Goal: Book appointment/travel/reservation

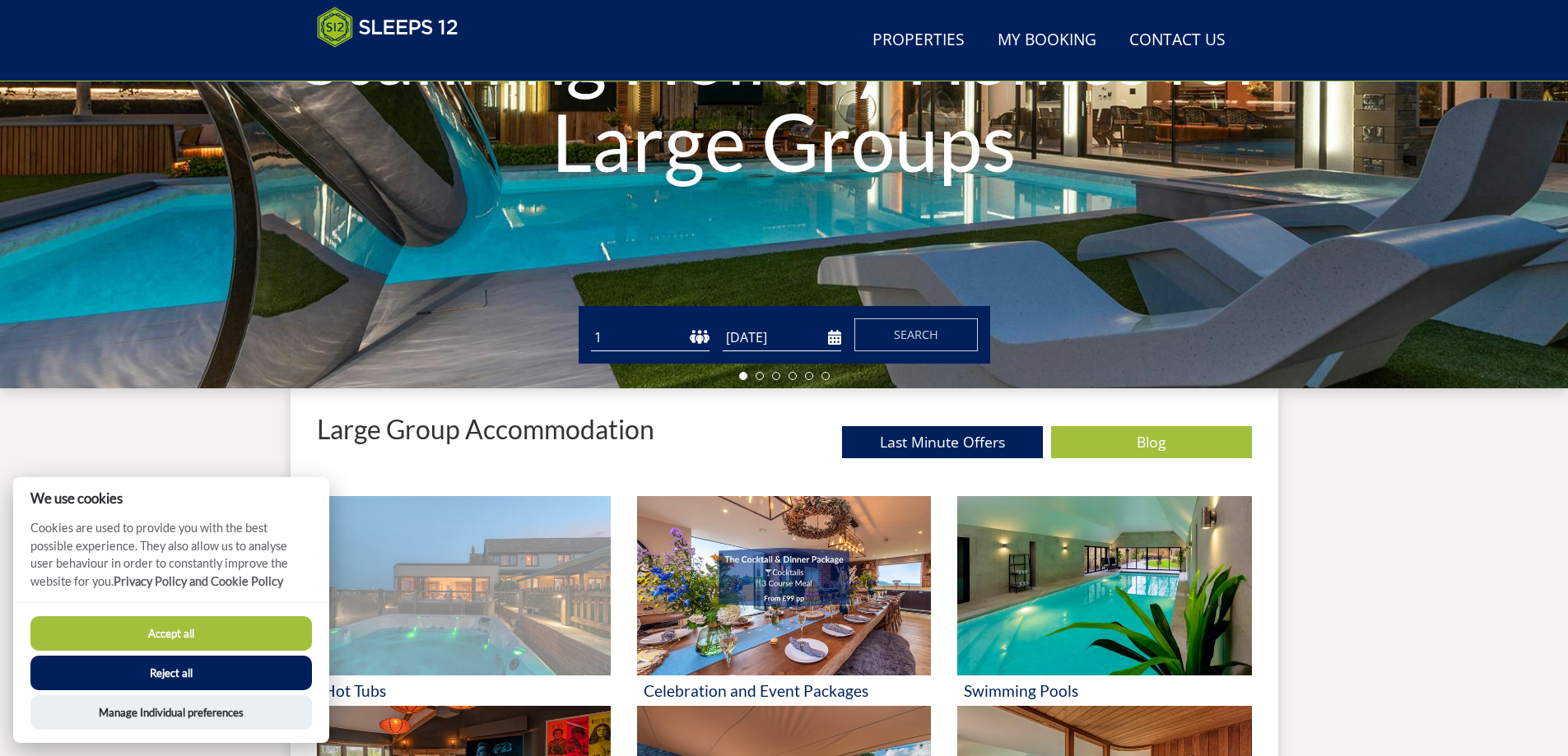
scroll to position [356, 0]
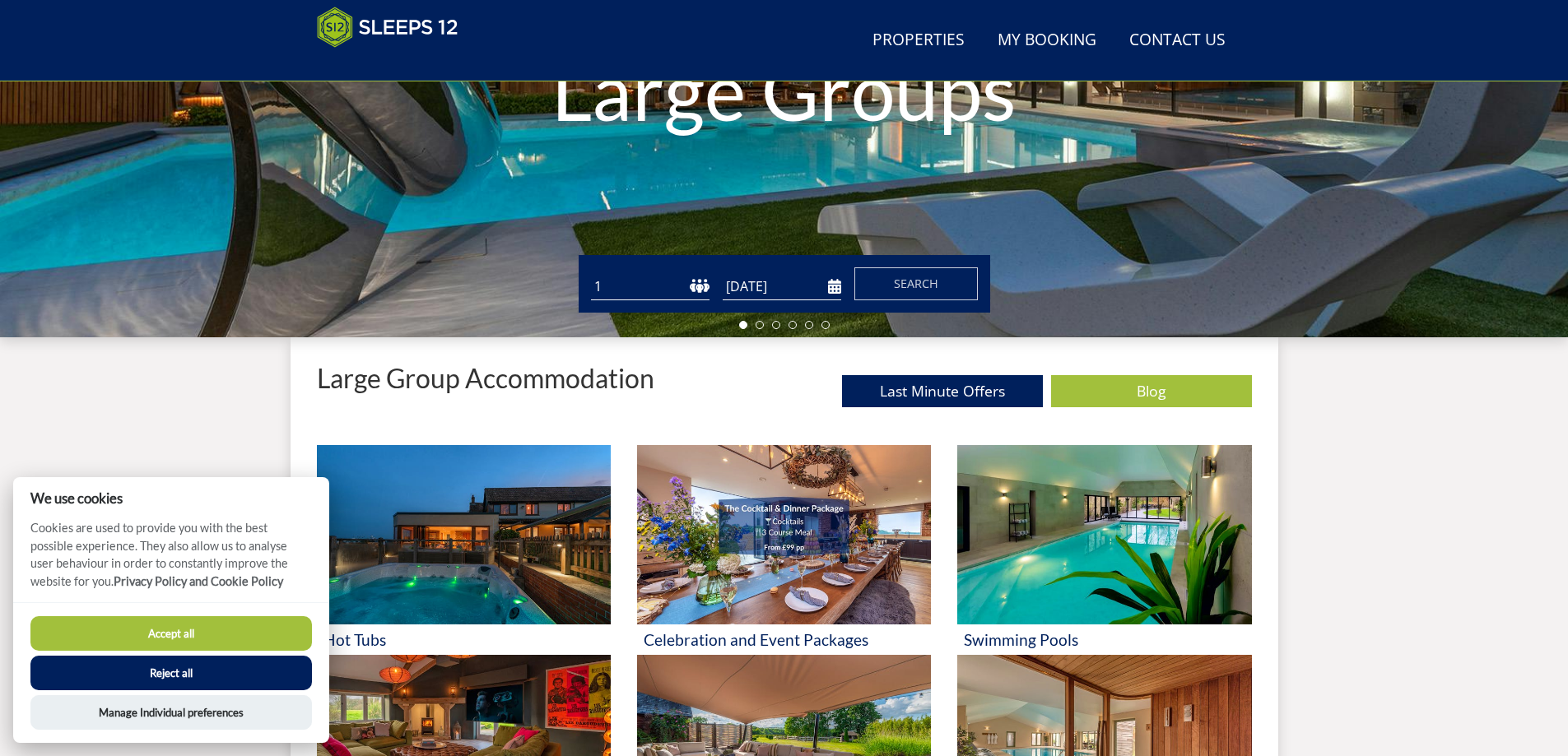
drag, startPoint x: 695, startPoint y: 287, endPoint x: 691, endPoint y: 293, distance: 7.2
click at [695, 287] on select "1 2 3 4 5 6 7 8 9 10 11 12 13 14 15 16 17 18 19 20 21 22 23 24 25 26 27 28 29 3…" at bounding box center [650, 287] width 118 height 27
select select "15"
click at [591, 273] on select "1 2 3 4 5 6 7 8 9 10 11 12 13 14 15 16 17 18 19 20 21 22 23 24 25 26 27 28 29 3…" at bounding box center [650, 287] width 118 height 27
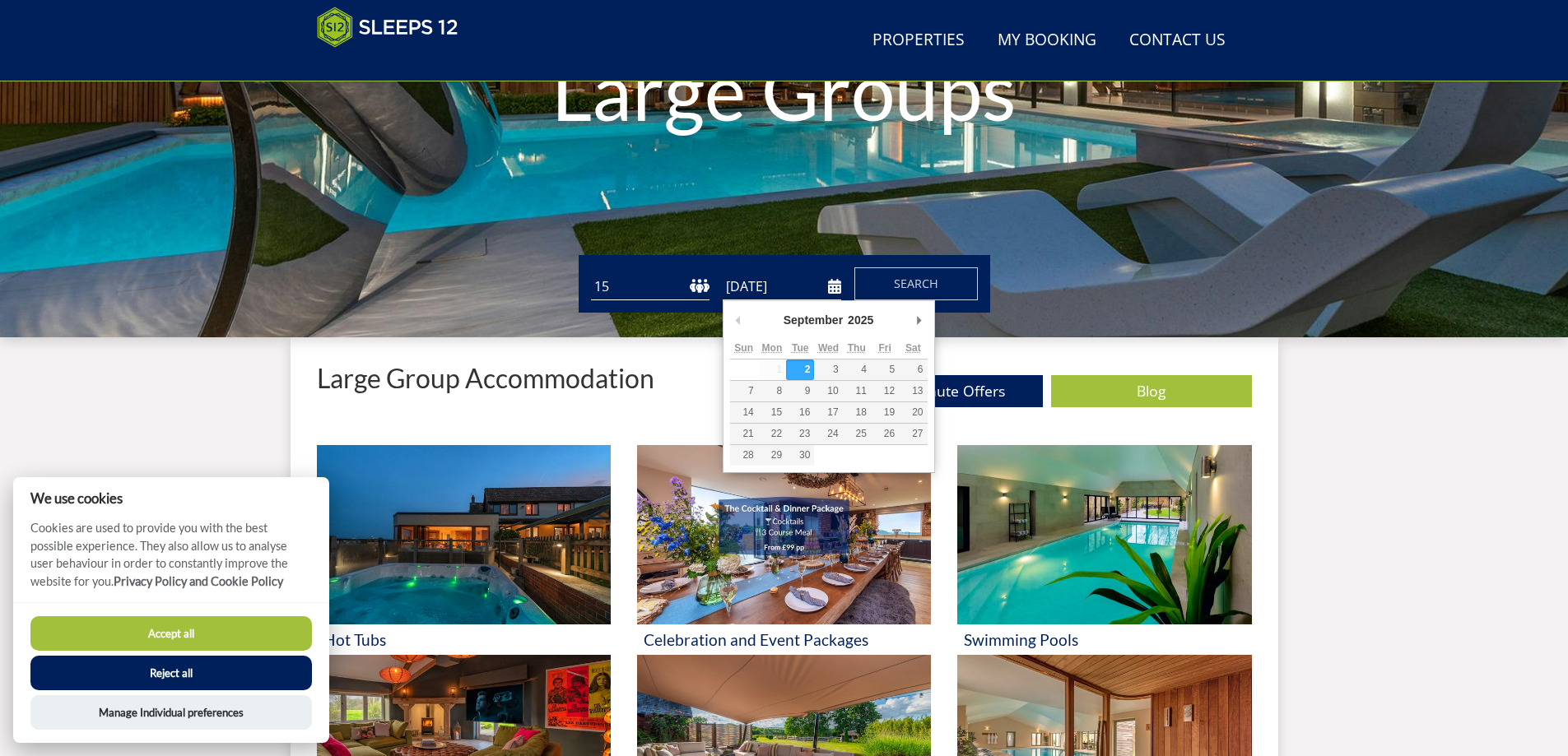
click at [837, 286] on input "[DATE]" at bounding box center [782, 287] width 118 height 27
type input "[DATE]"
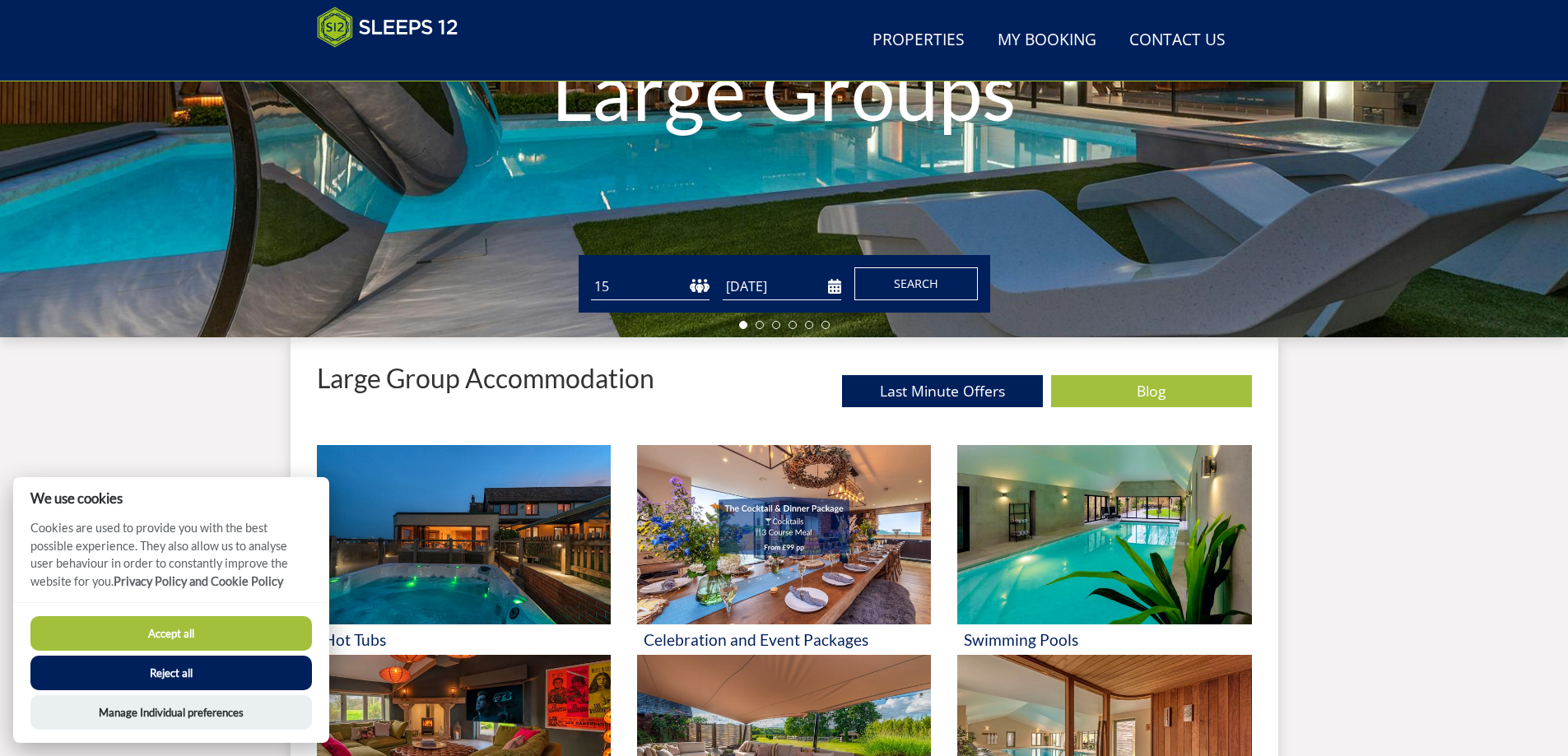
click at [917, 293] on button "Search" at bounding box center [915, 284] width 123 height 33
click at [128, 631] on button "Accept all" at bounding box center [170, 634] width 282 height 35
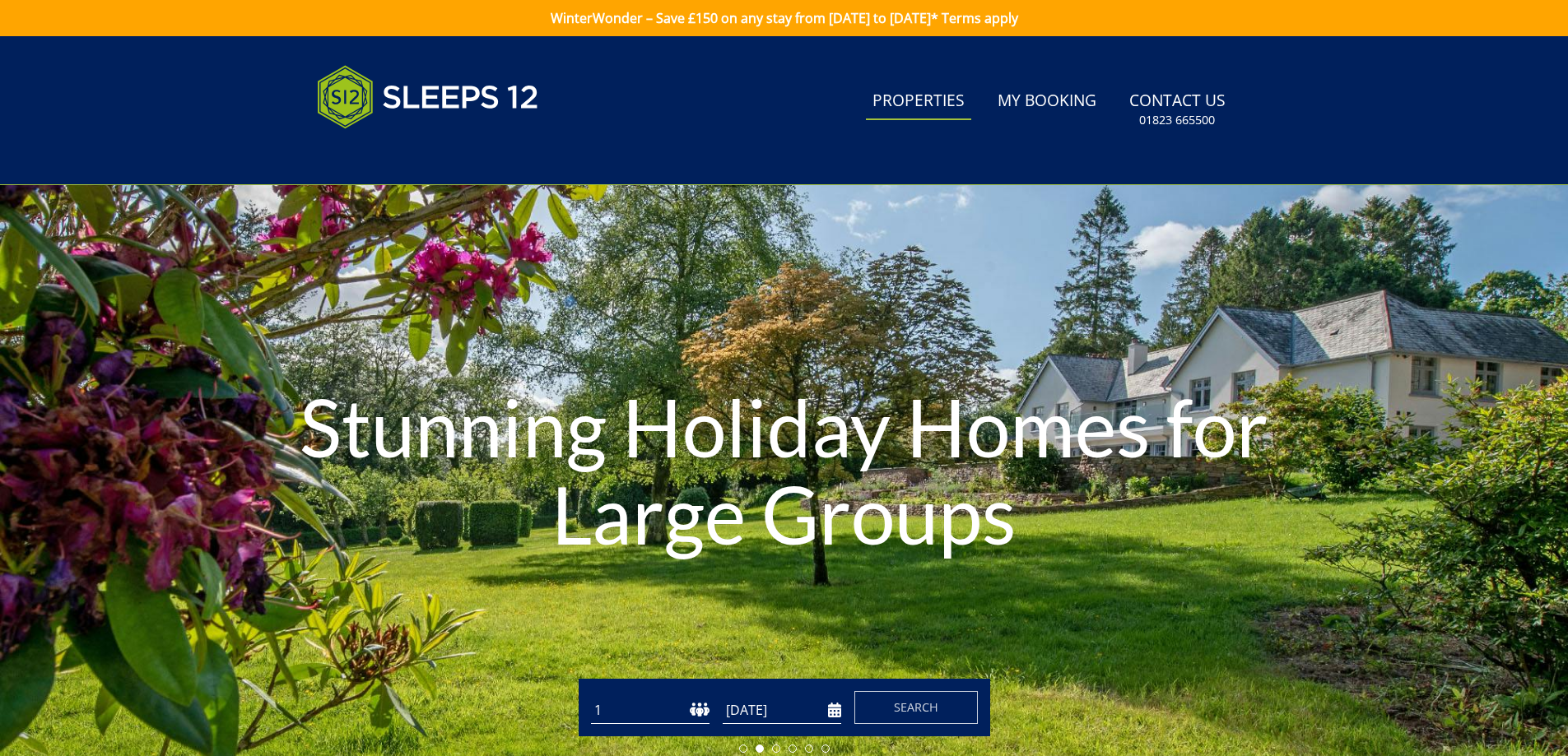
click at [930, 92] on link "Properties" at bounding box center [918, 102] width 106 height 37
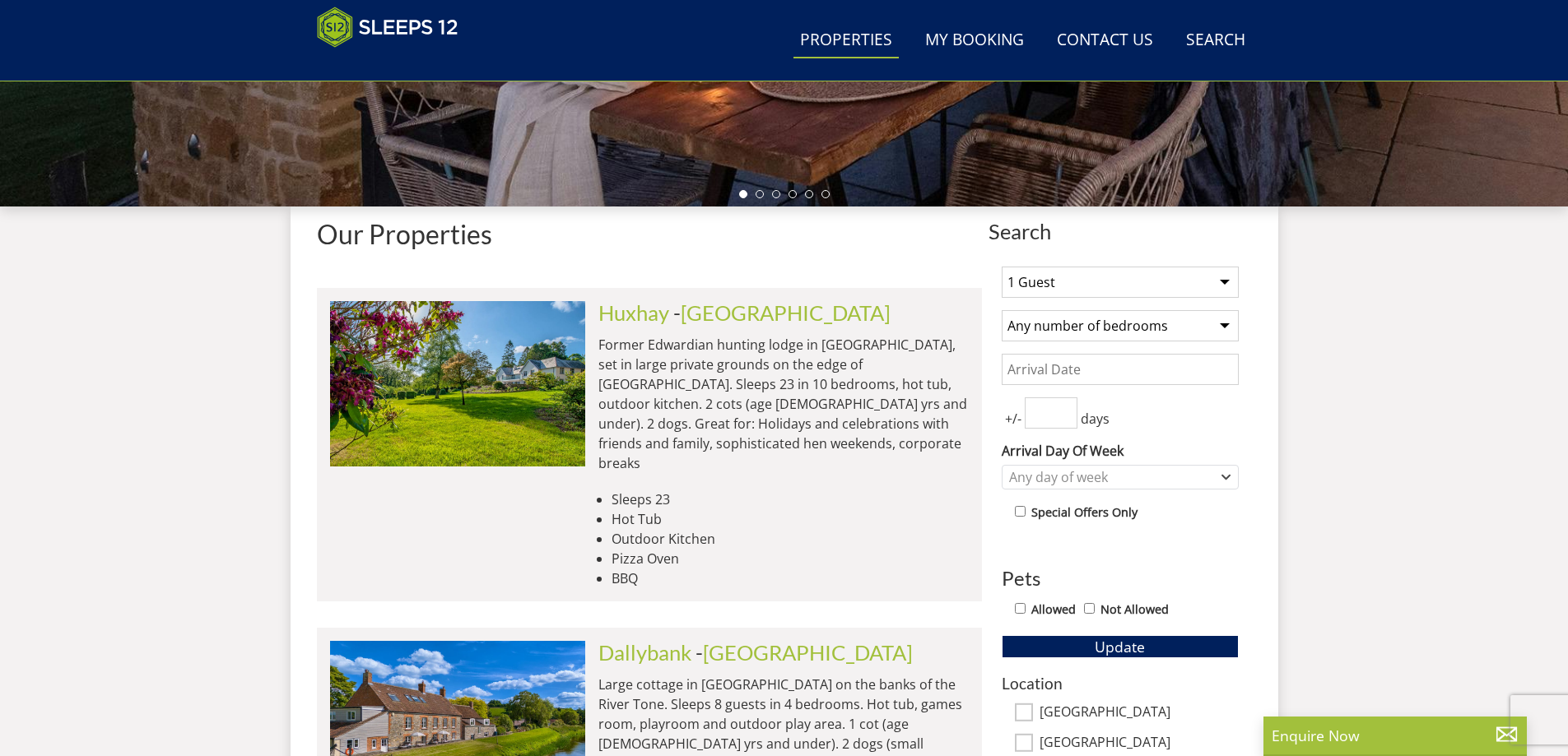
scroll to position [442, 0]
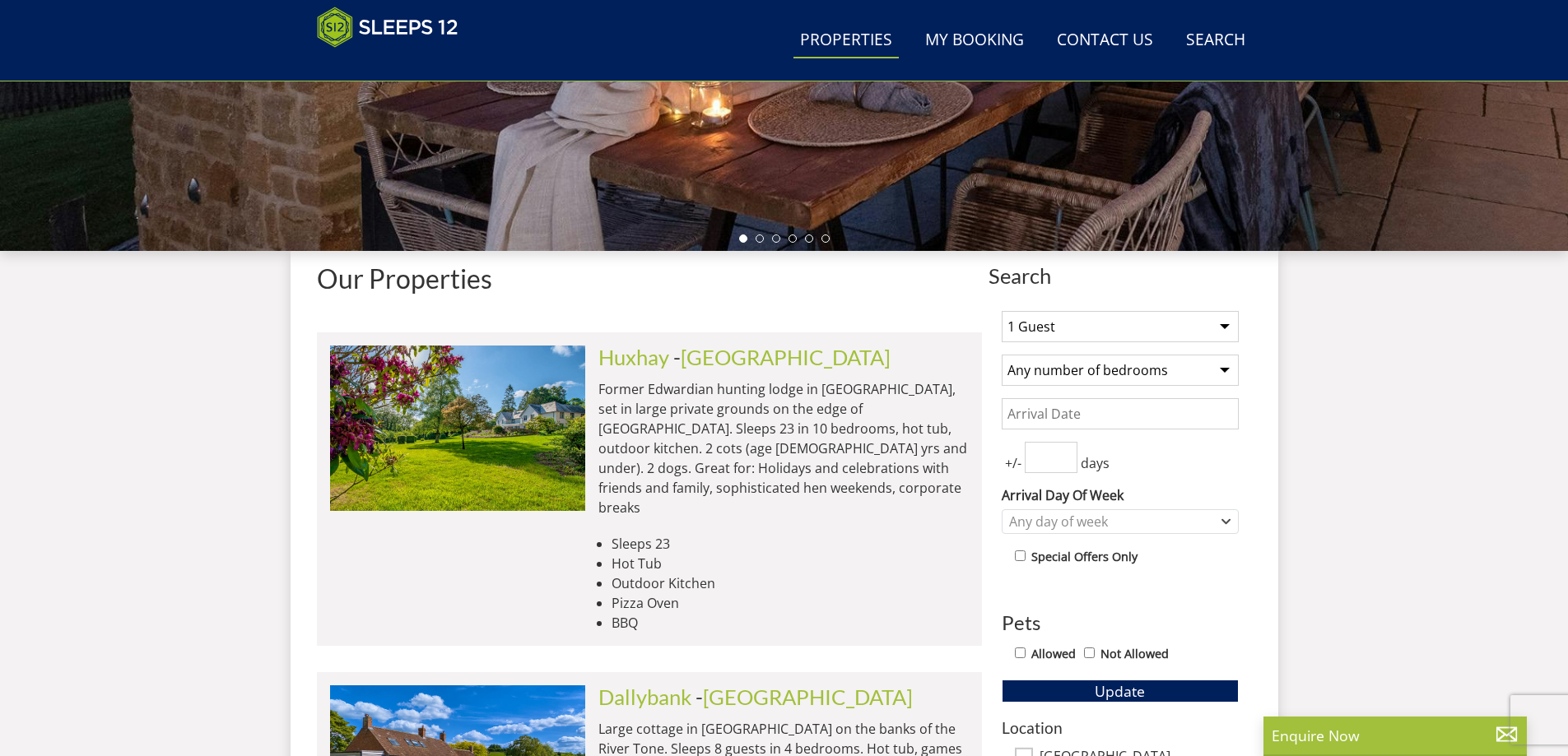
click at [1223, 326] on select "1 Guest 2 Guests 3 Guests 4 Guests 5 Guests 6 Guests 7 Guests 8 Guests 9 Guests…" at bounding box center [1120, 326] width 237 height 31
select select "15"
click at [1001, 311] on select "1 Guest 2 Guests 3 Guests 4 Guests 5 Guests 6 Guests 7 Guests 8 Guests 9 Guests…" at bounding box center [1120, 326] width 237 height 31
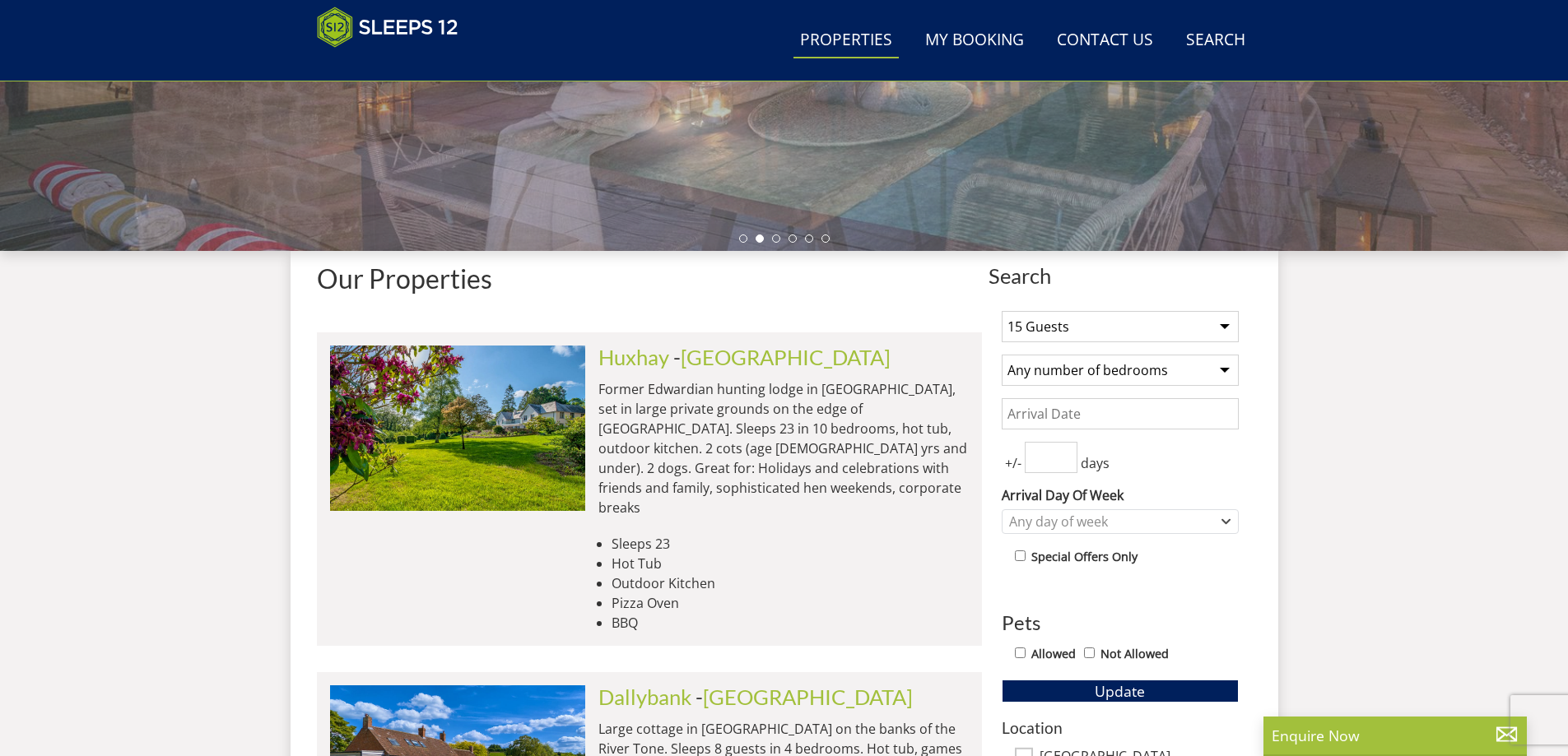
click at [1187, 369] on select "Any number of bedrooms 3 Bedrooms 4 Bedrooms 5 Bedrooms 6 Bedrooms 7 Bedrooms 8…" at bounding box center [1120, 370] width 237 height 31
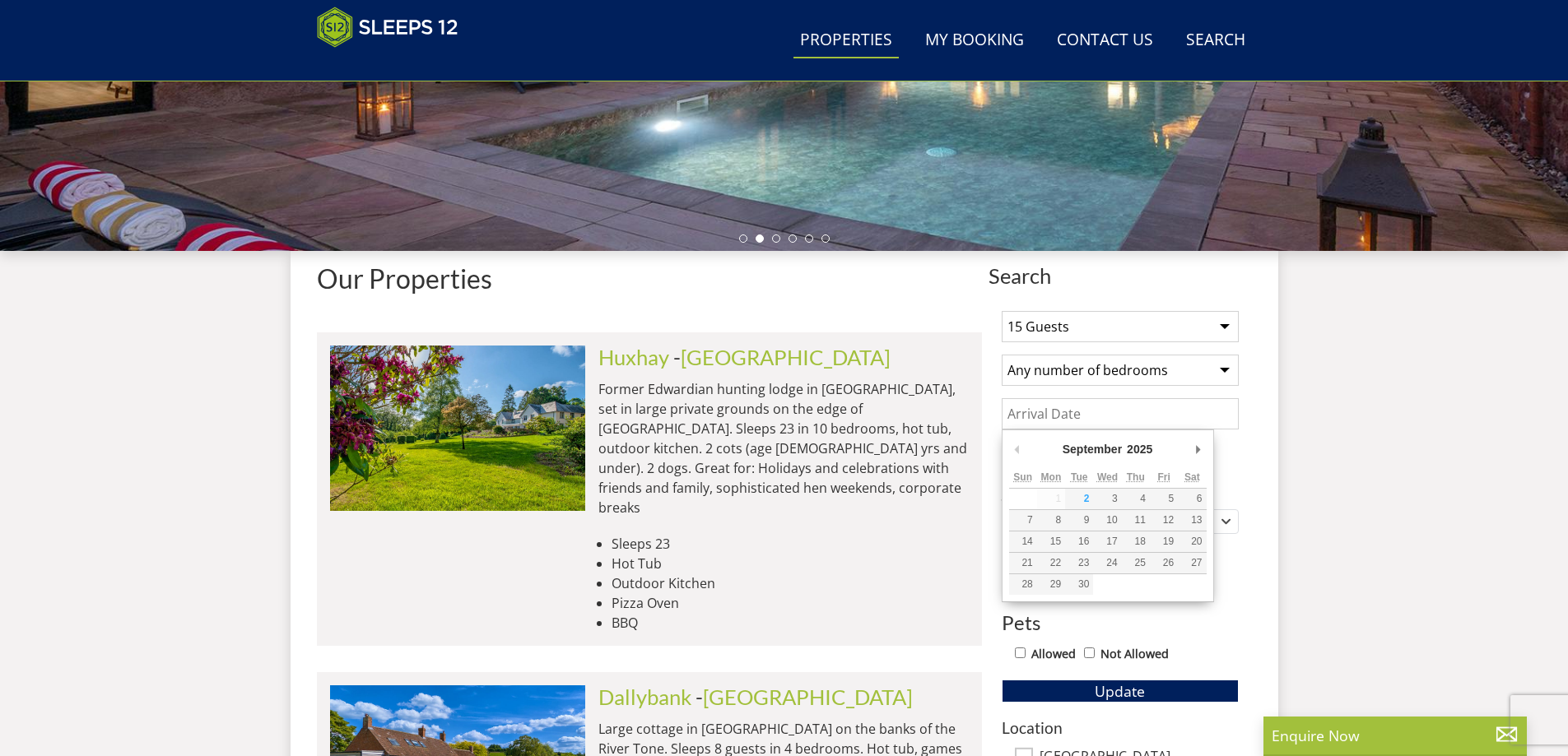
click at [1111, 414] on input "Date" at bounding box center [1120, 413] width 237 height 31
type input "[DATE]"
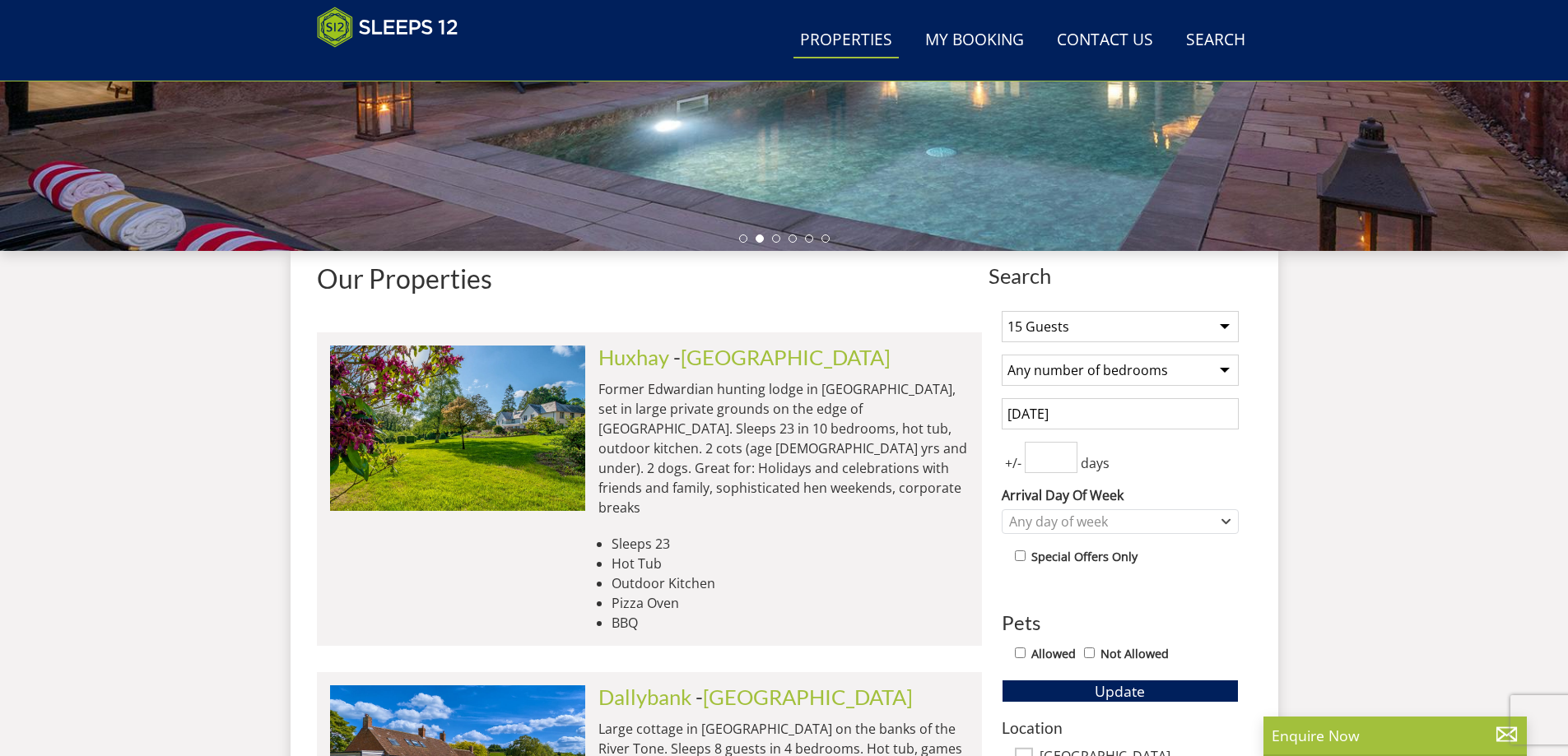
click at [1082, 452] on div "+/- days" at bounding box center [1120, 457] width 237 height 31
click at [1066, 448] on input "1" at bounding box center [1051, 457] width 52 height 31
click at [1061, 452] on input "2" at bounding box center [1051, 457] width 52 height 31
click at [1061, 452] on input "3" at bounding box center [1051, 457] width 52 height 31
type input "4"
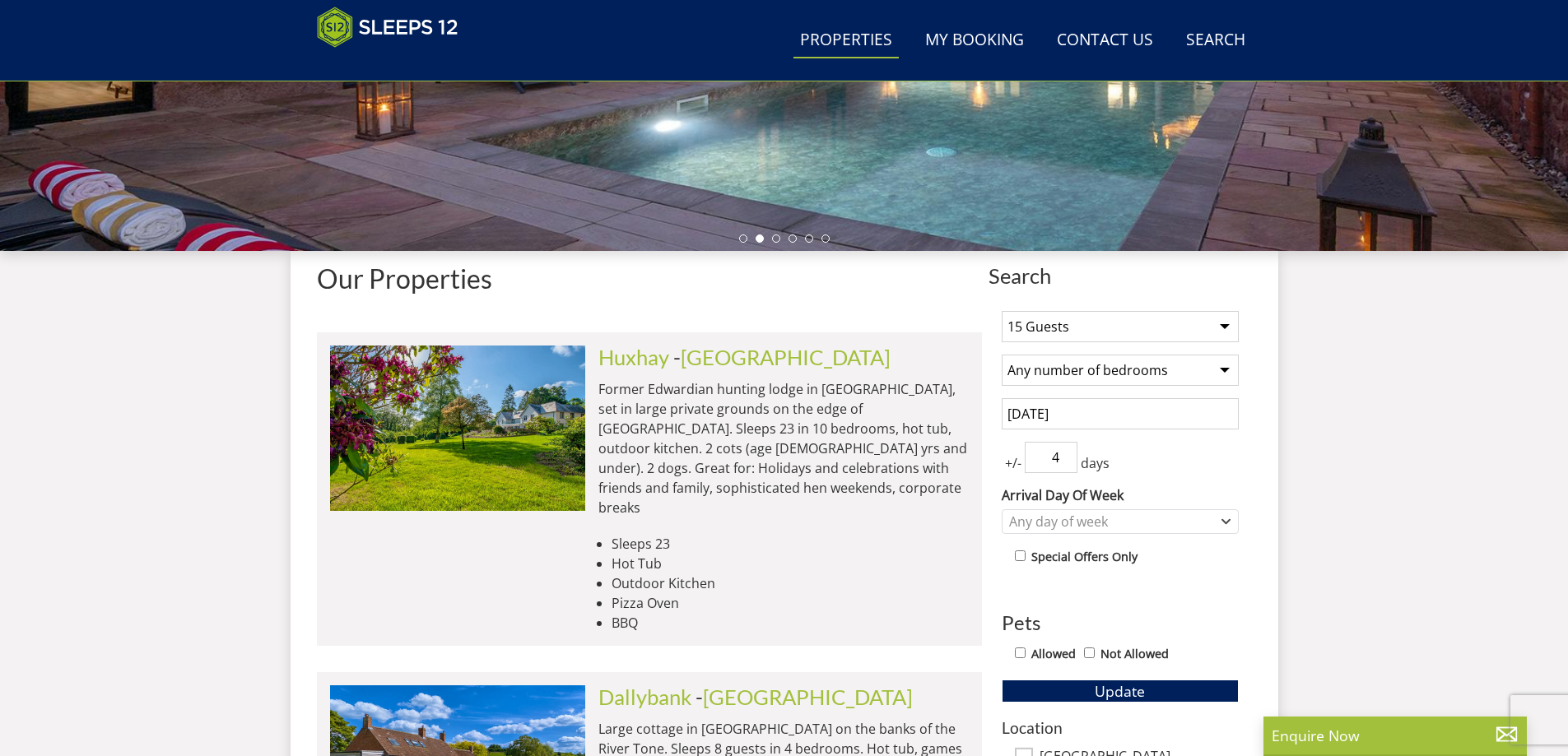
click at [1064, 451] on input "4" at bounding box center [1051, 457] width 52 height 31
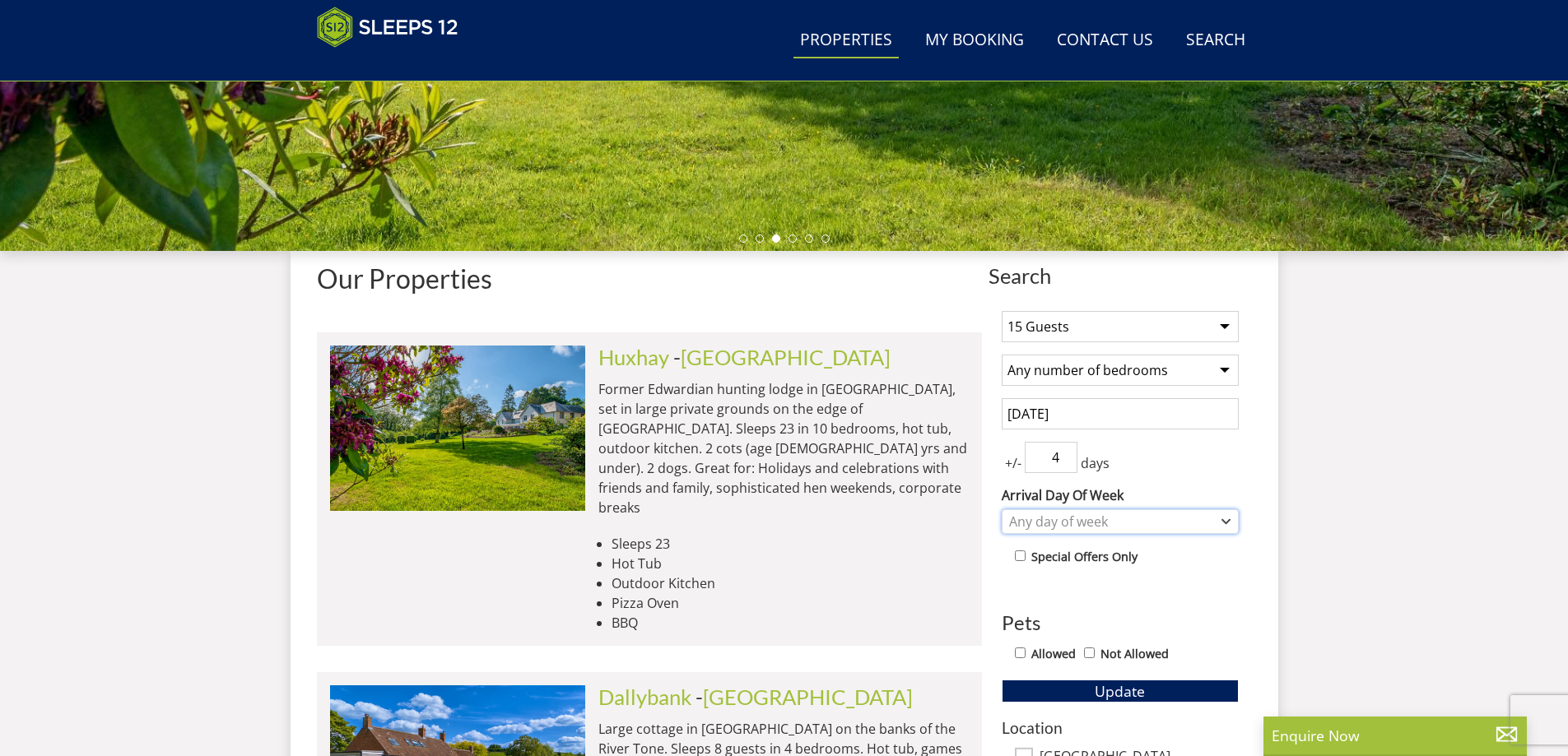
click at [1198, 523] on div "Any day of week" at bounding box center [1112, 522] width 213 height 18
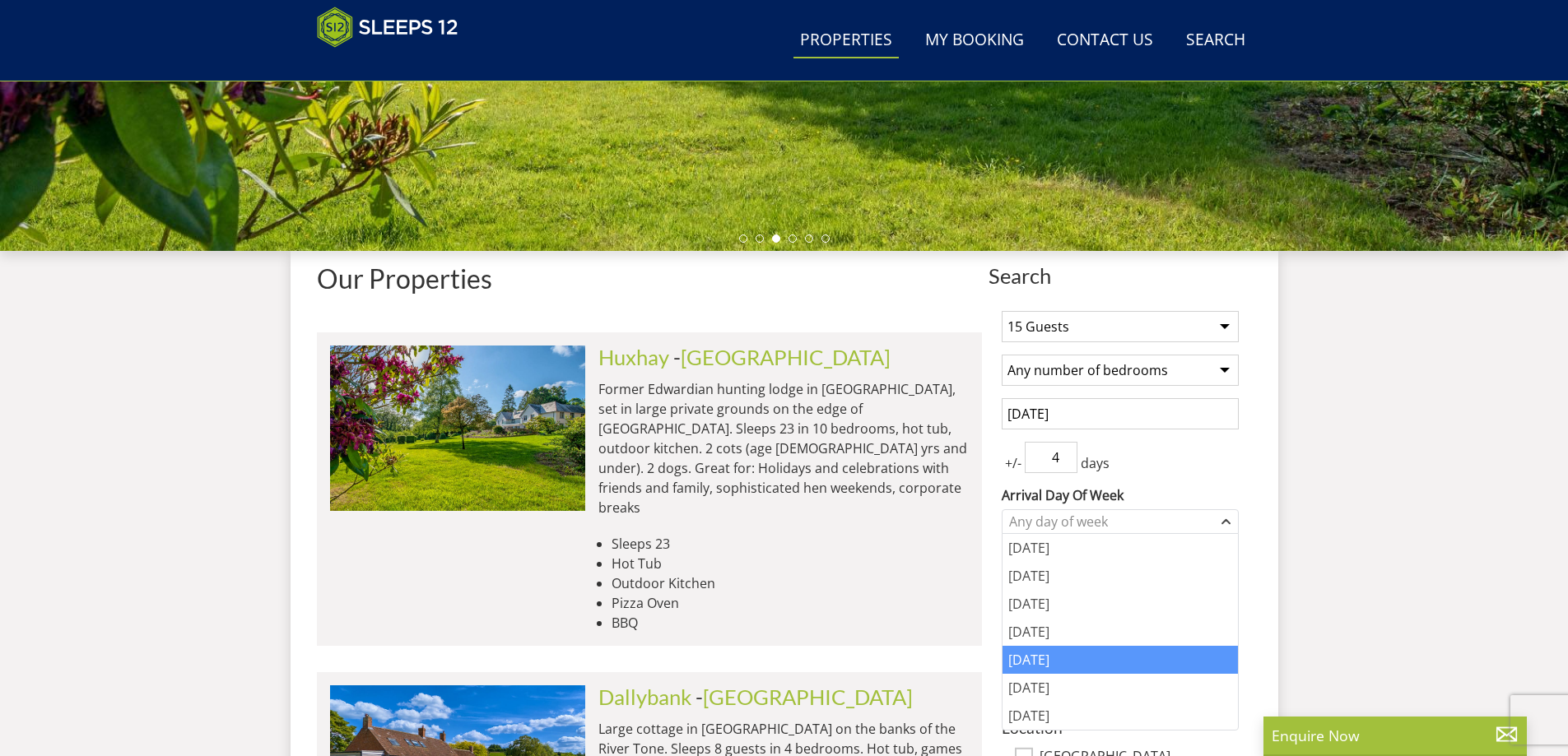
click at [1079, 649] on div "[DATE]" at bounding box center [1120, 659] width 235 height 28
click at [1251, 571] on div "1 Guest 2 Guests 3 Guests 4 Guests 5 Guests 6 Guests 7 Guests 8 Guests 9 Guests…" at bounding box center [1121, 746] width 263 height 897
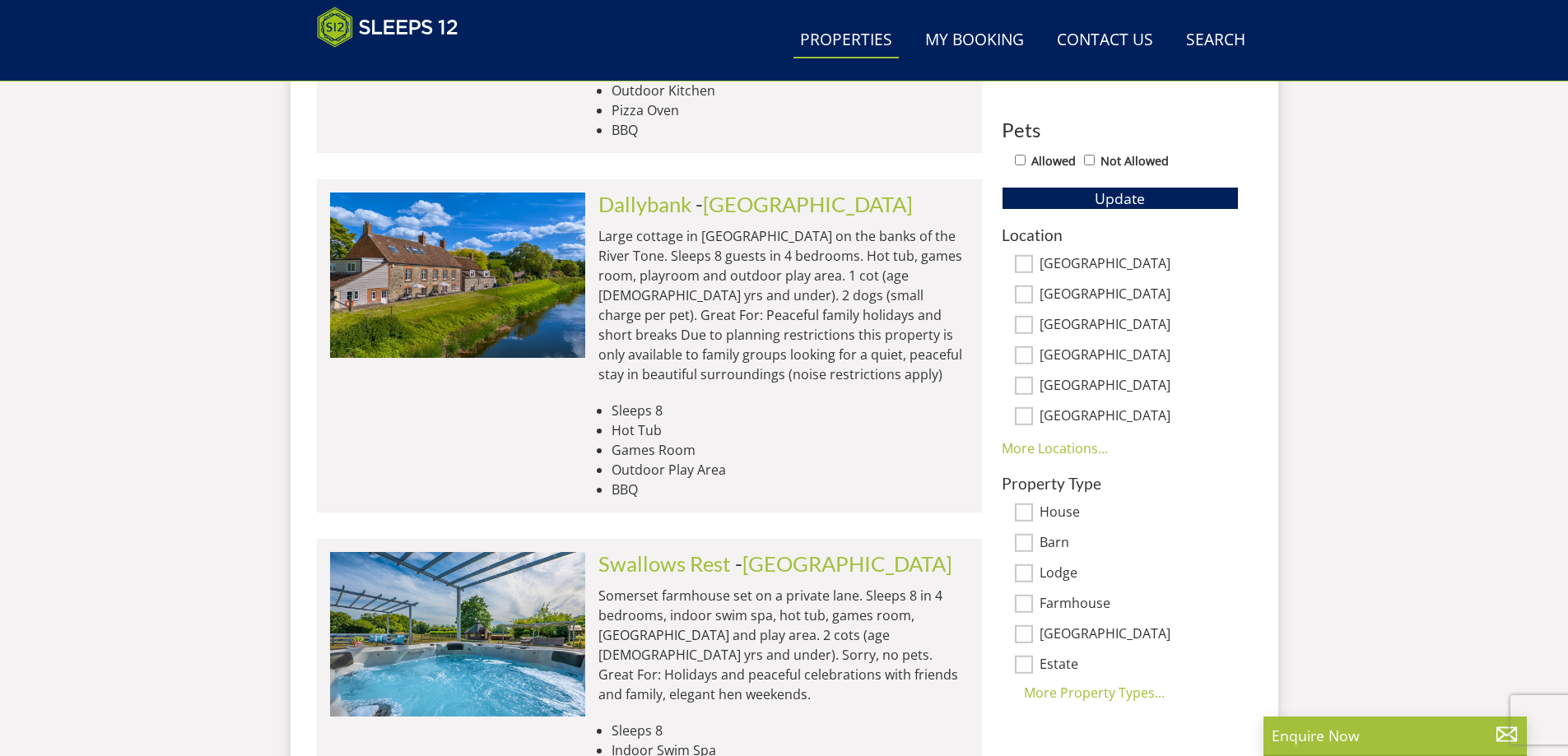
scroll to position [936, 0]
click at [1024, 414] on input "[GEOGRAPHIC_DATA]" at bounding box center [1024, 415] width 18 height 18
checkbox input "true"
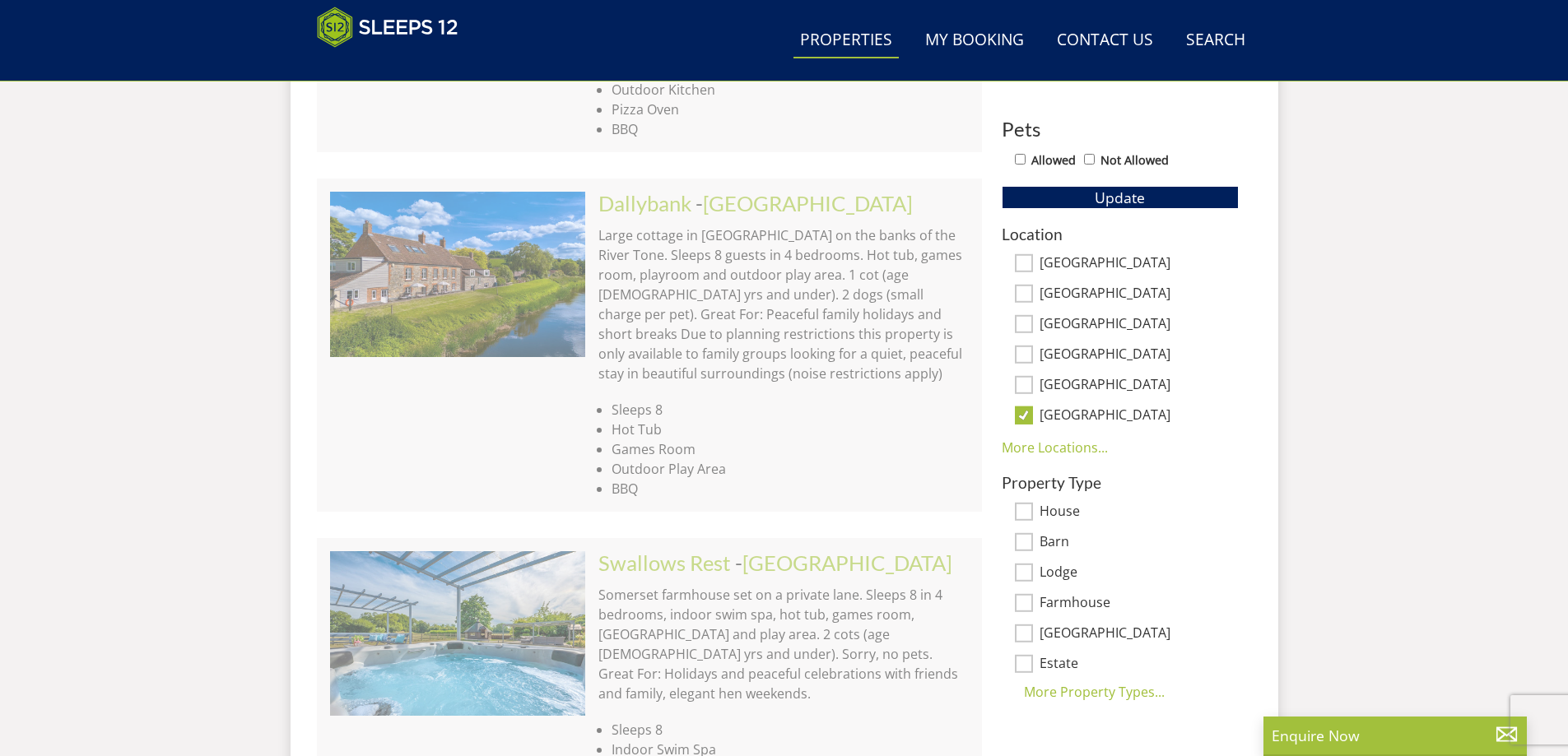
click at [1018, 377] on input "[GEOGRAPHIC_DATA]" at bounding box center [1024, 384] width 18 height 18
checkbox input "true"
click at [1025, 353] on input "[GEOGRAPHIC_DATA]" at bounding box center [1024, 354] width 18 height 18
checkbox input "true"
click at [1027, 329] on input "[GEOGRAPHIC_DATA]" at bounding box center [1024, 324] width 18 height 18
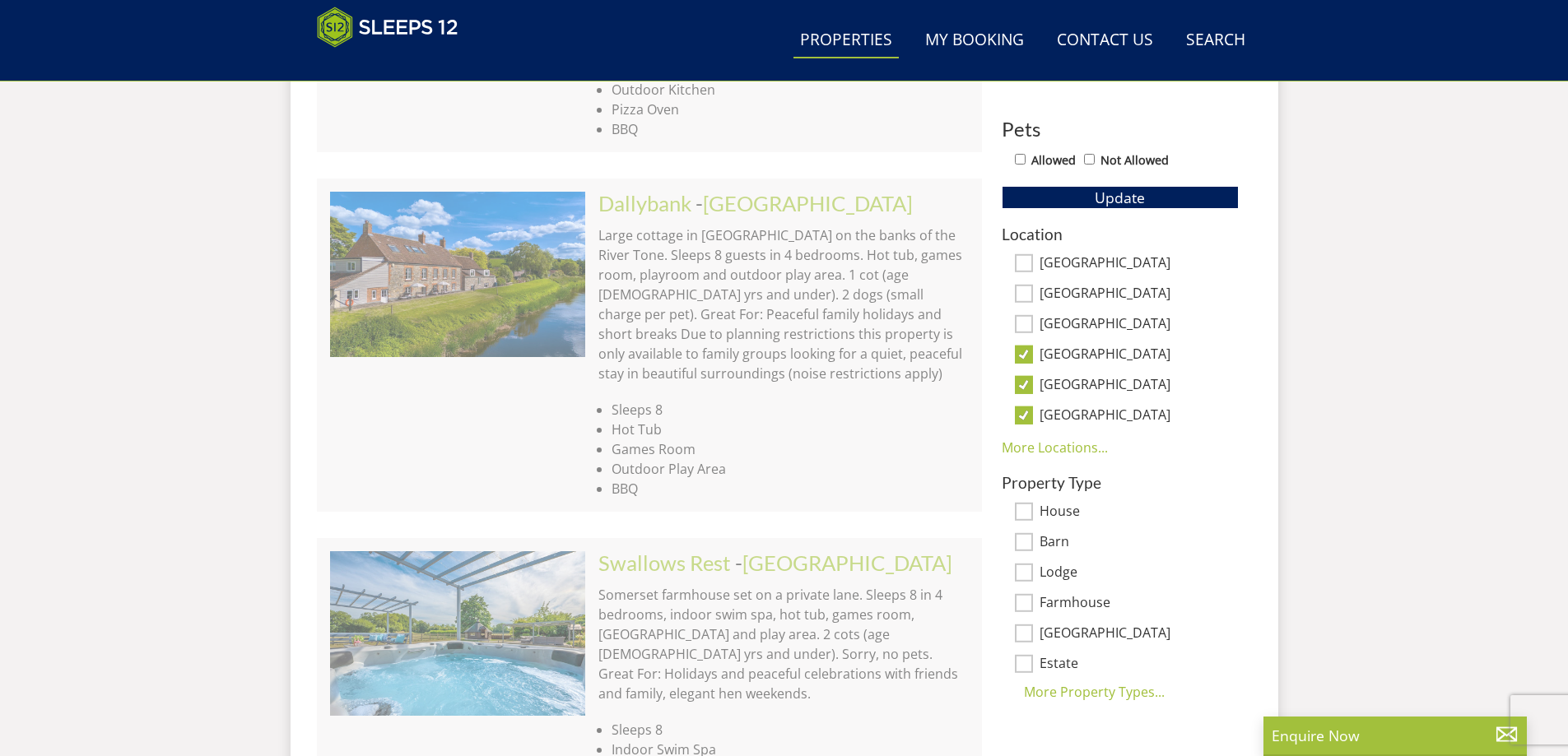
checkbox input "true"
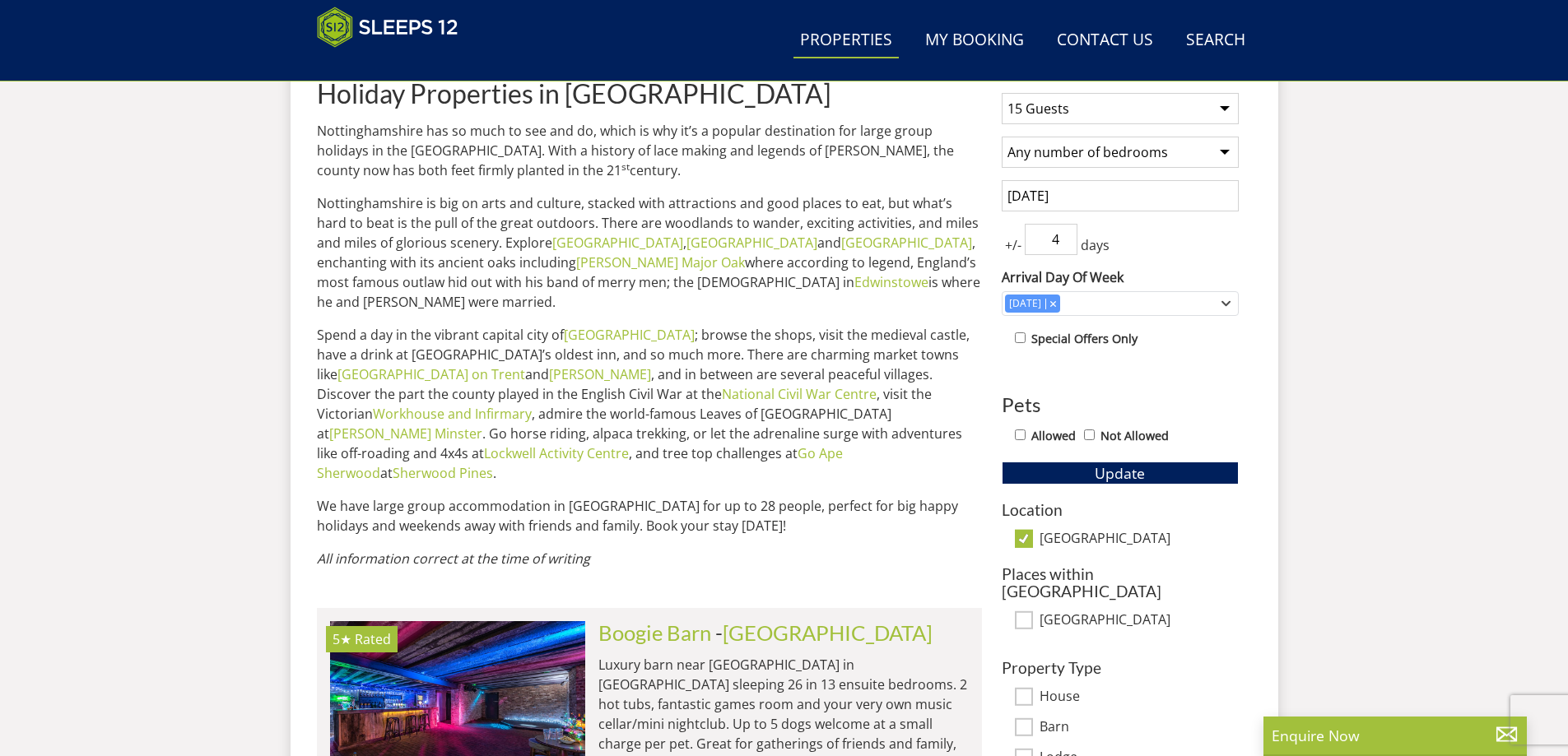
scroll to position [689, 0]
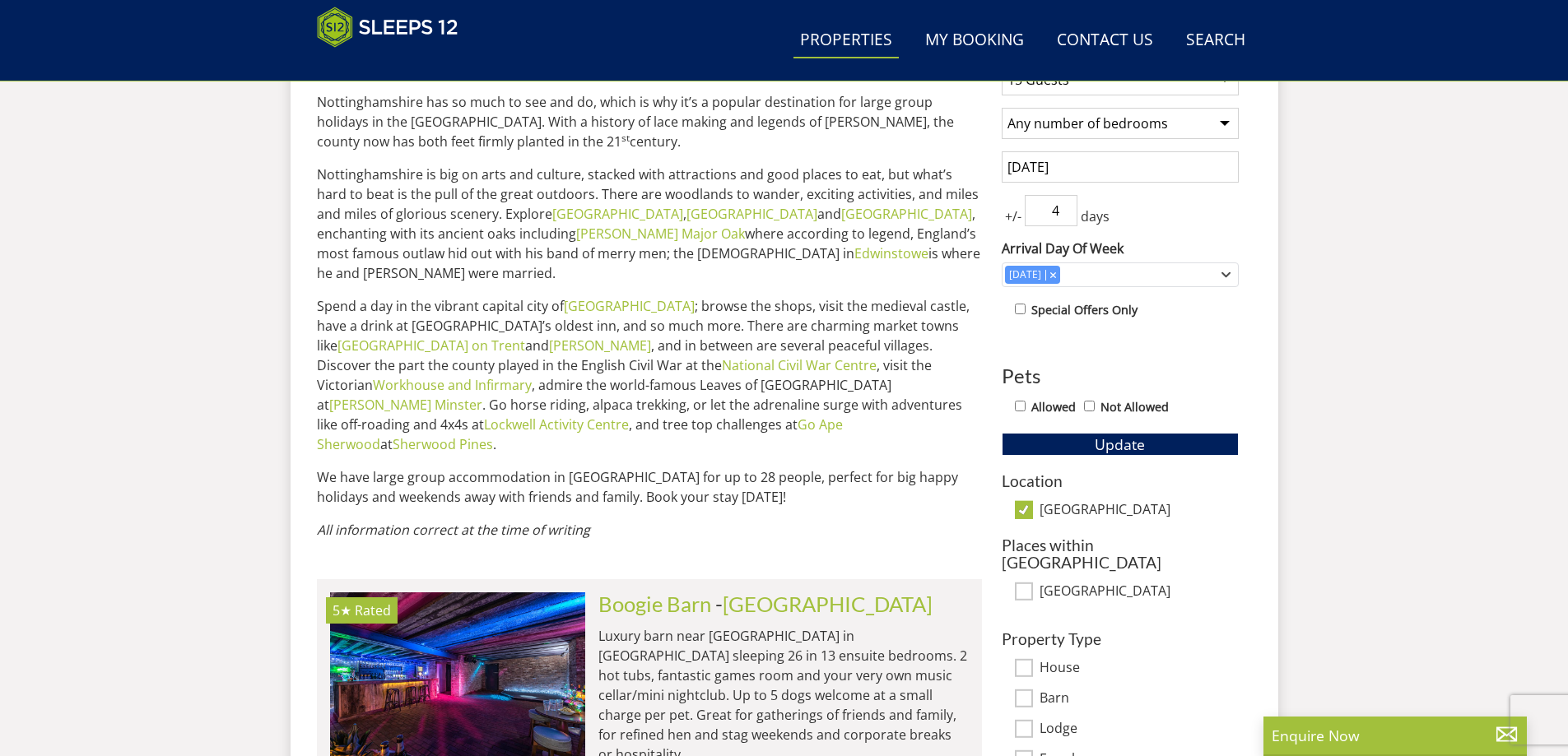
click at [1017, 513] on input "[GEOGRAPHIC_DATA]" at bounding box center [1024, 510] width 18 height 18
checkbox input "false"
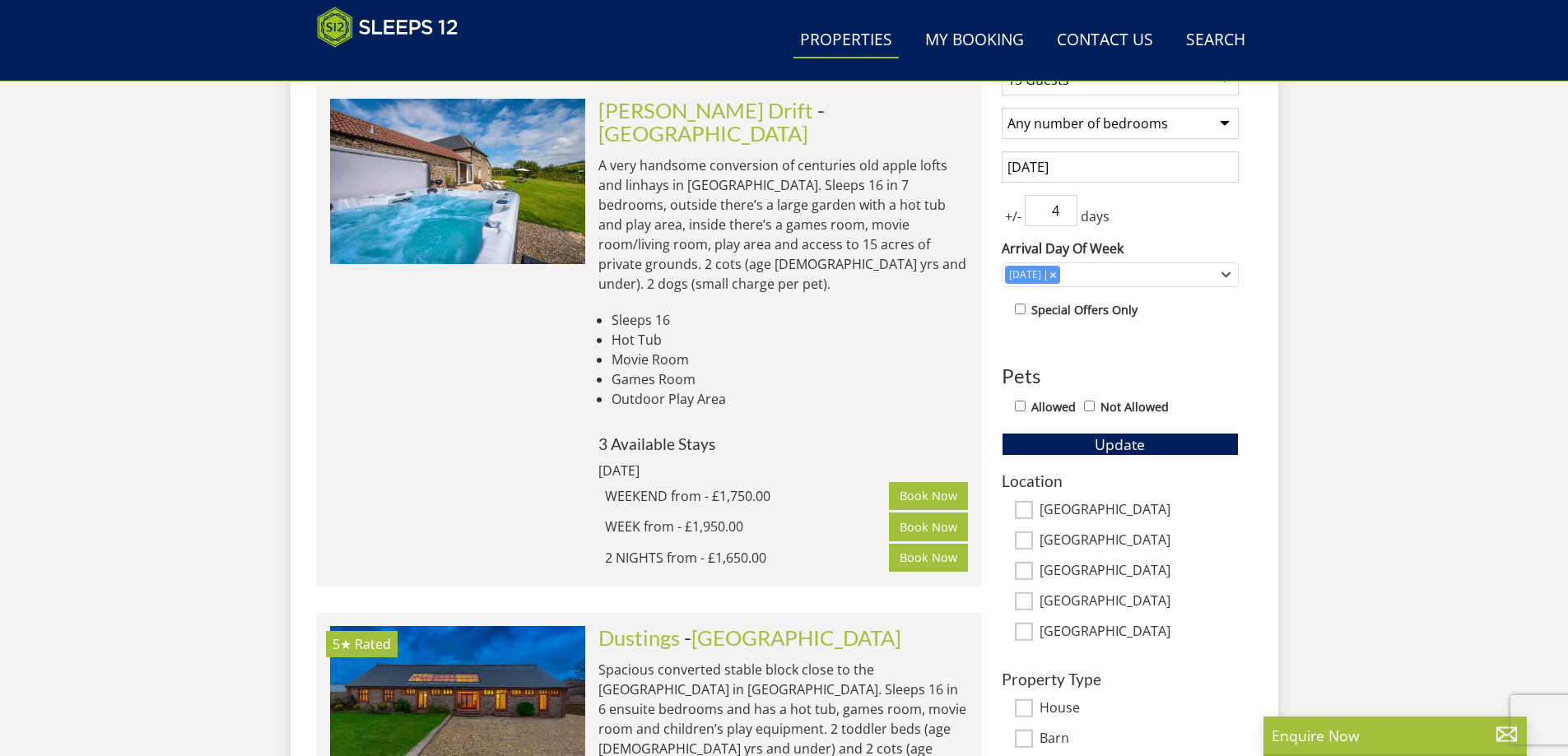
click at [1023, 628] on input "[GEOGRAPHIC_DATA]" at bounding box center [1024, 631] width 18 height 18
checkbox input "true"
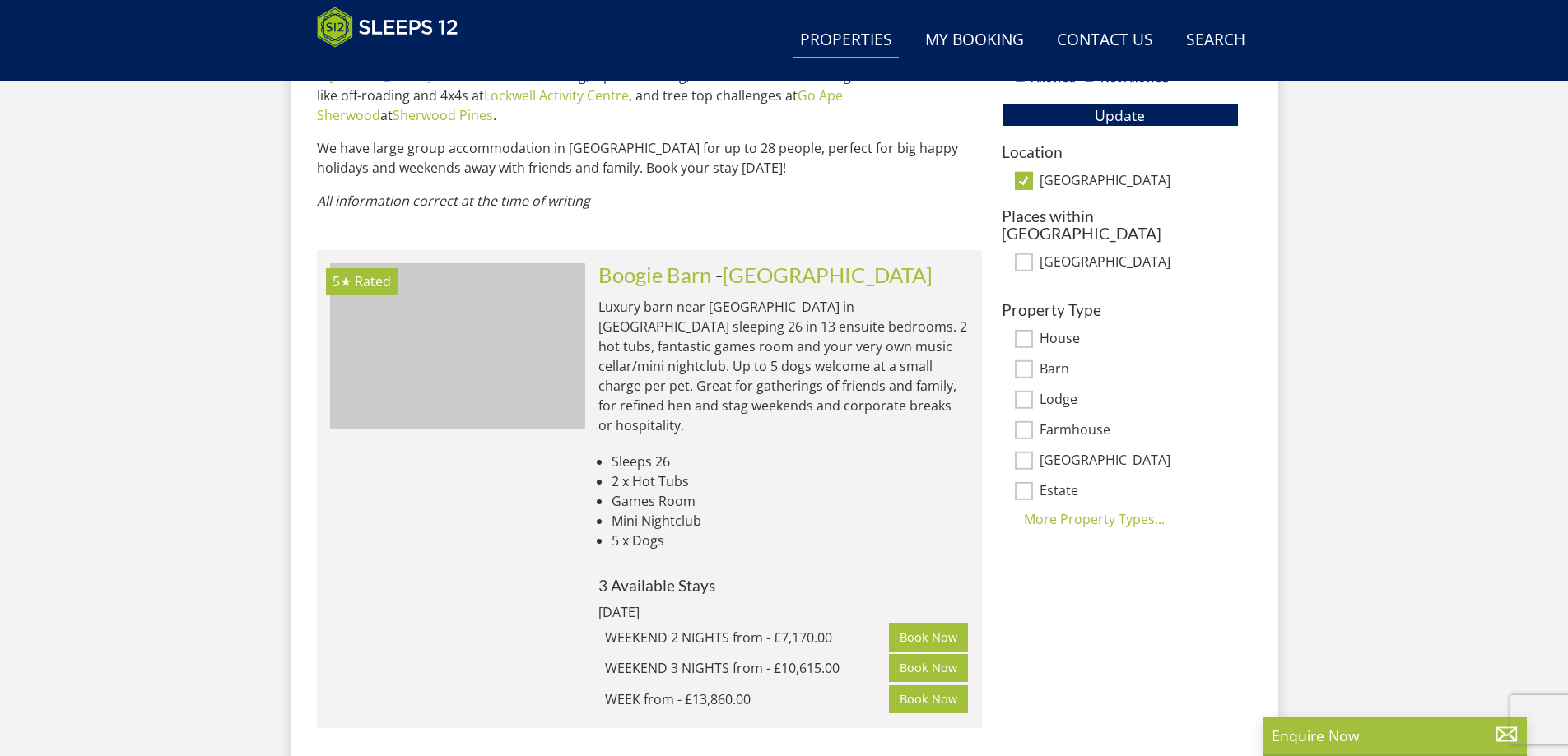
scroll to position [0, 1789]
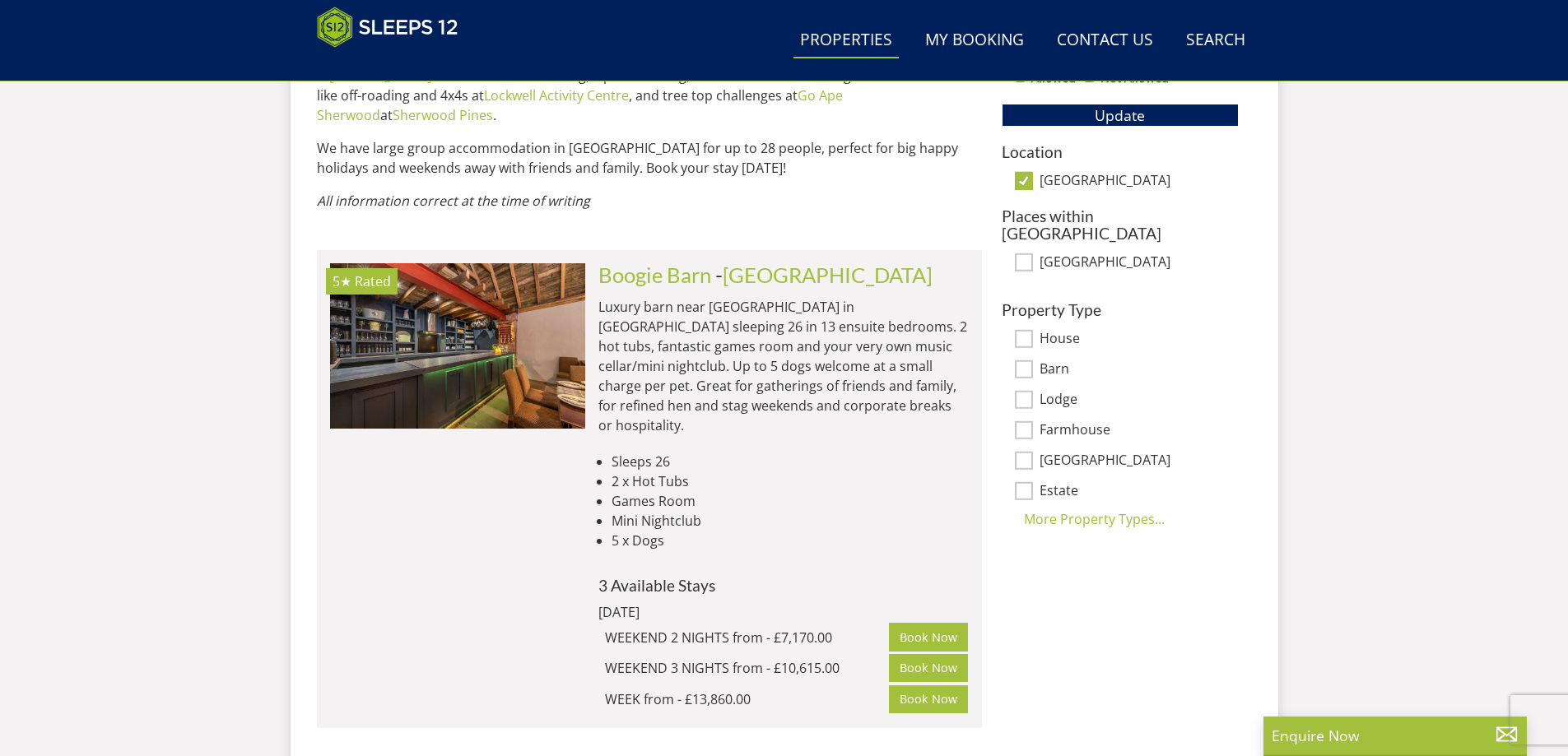
click at [1026, 186] on input "[GEOGRAPHIC_DATA]" at bounding box center [1024, 181] width 18 height 18
checkbox input "false"
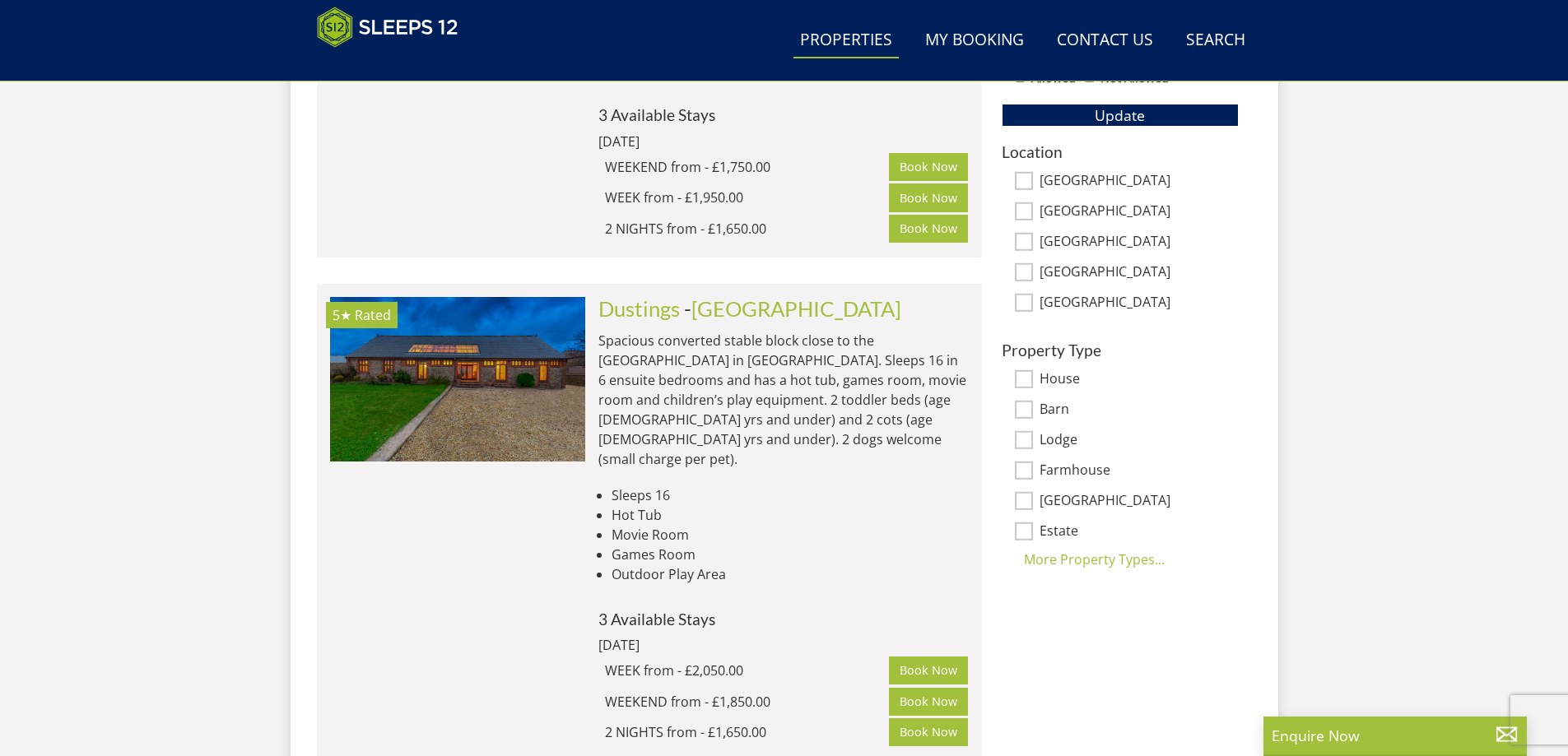
click at [1021, 268] on input "[GEOGRAPHIC_DATA]" at bounding box center [1024, 272] width 18 height 18
checkbox input "true"
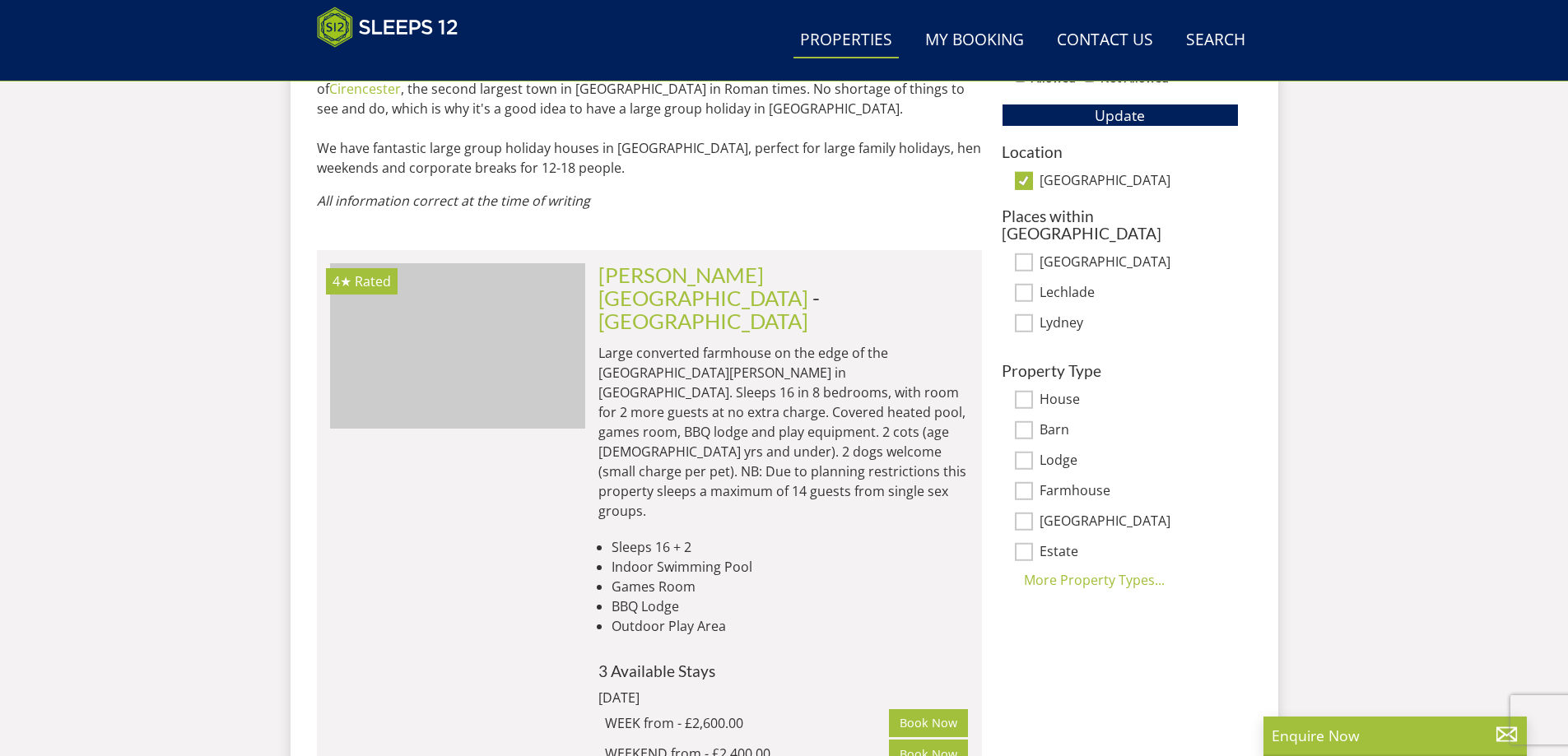
scroll to position [0, 5621]
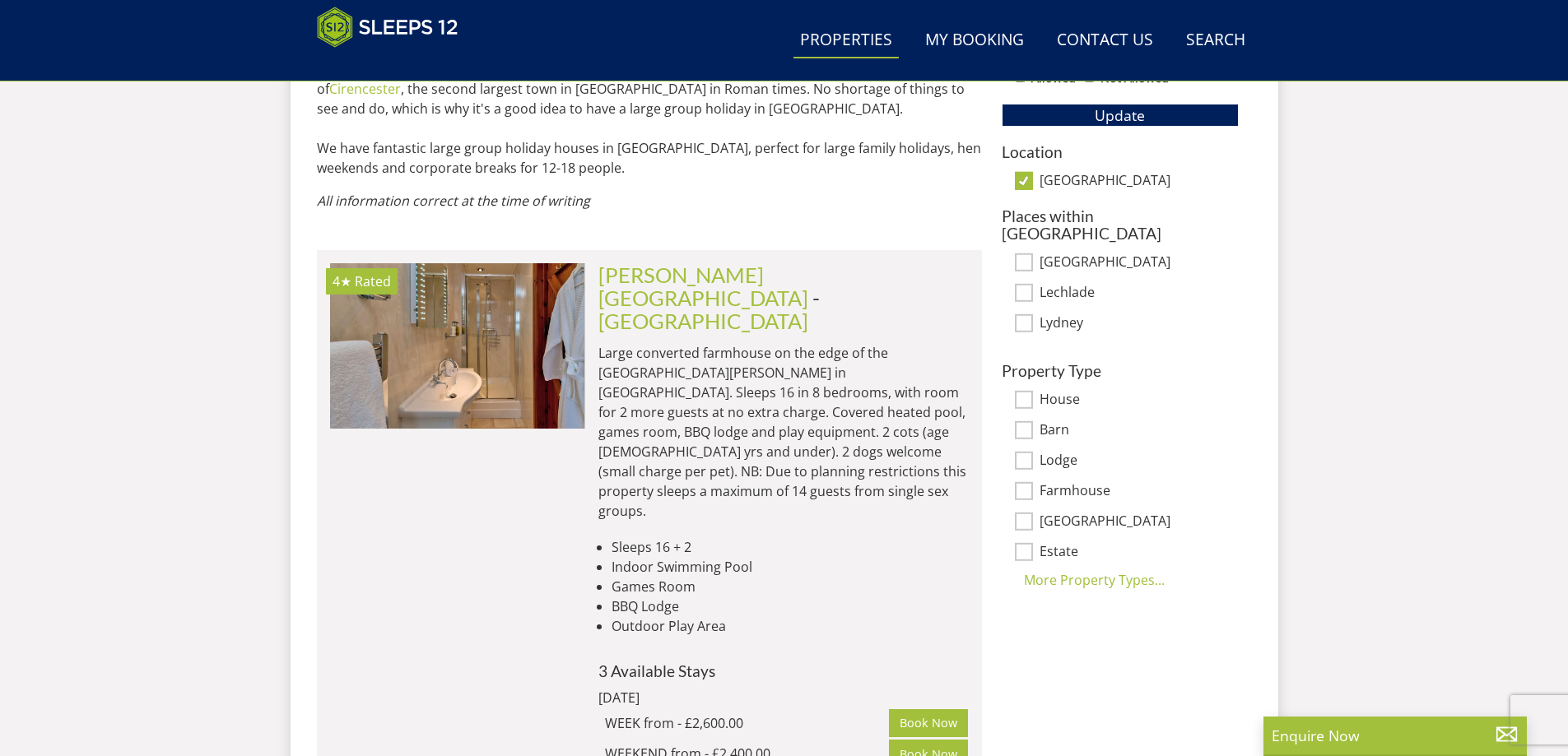
click at [1029, 179] on input "[GEOGRAPHIC_DATA]" at bounding box center [1024, 181] width 18 height 18
checkbox input "false"
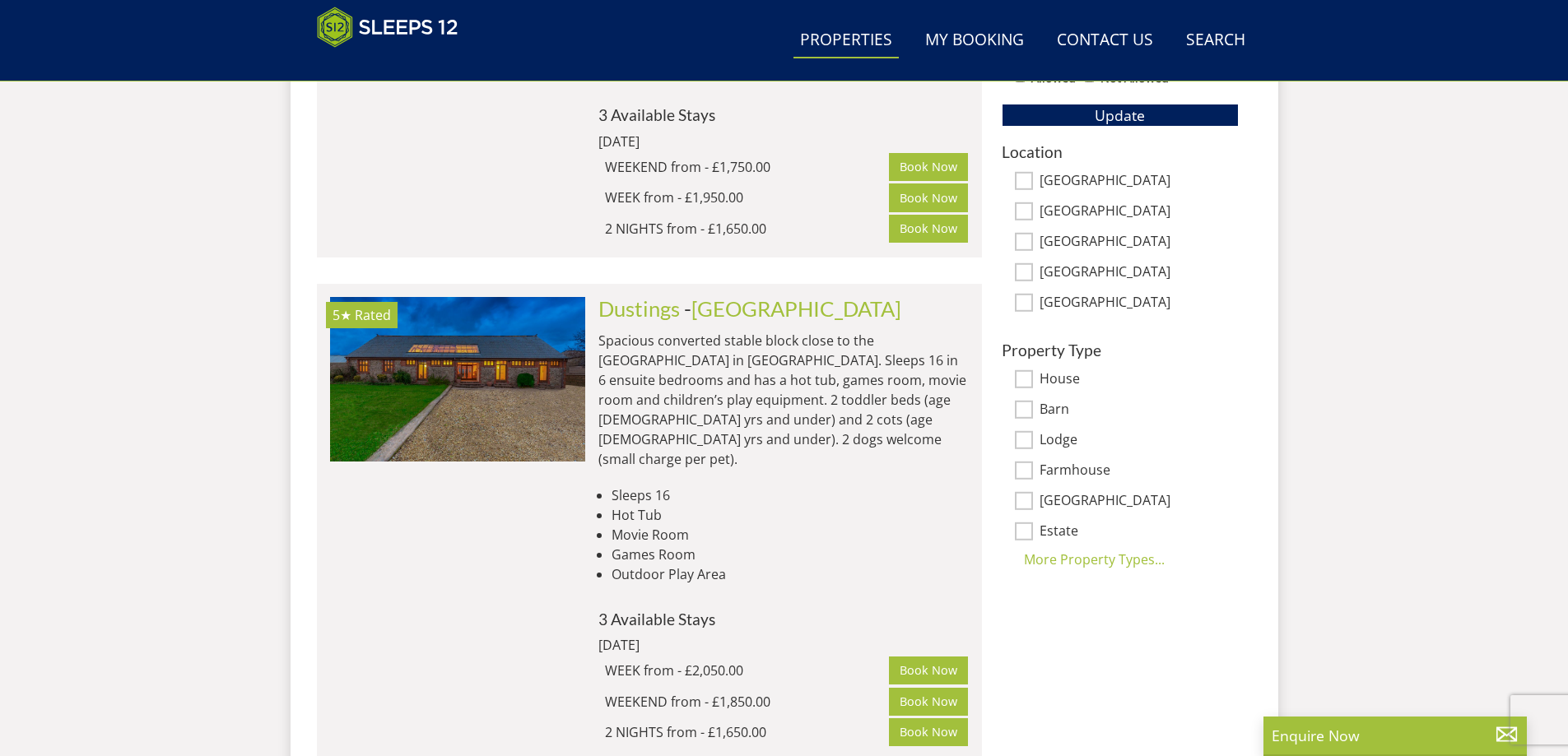
click at [1029, 215] on input "[GEOGRAPHIC_DATA]" at bounding box center [1024, 211] width 18 height 18
checkbox input "true"
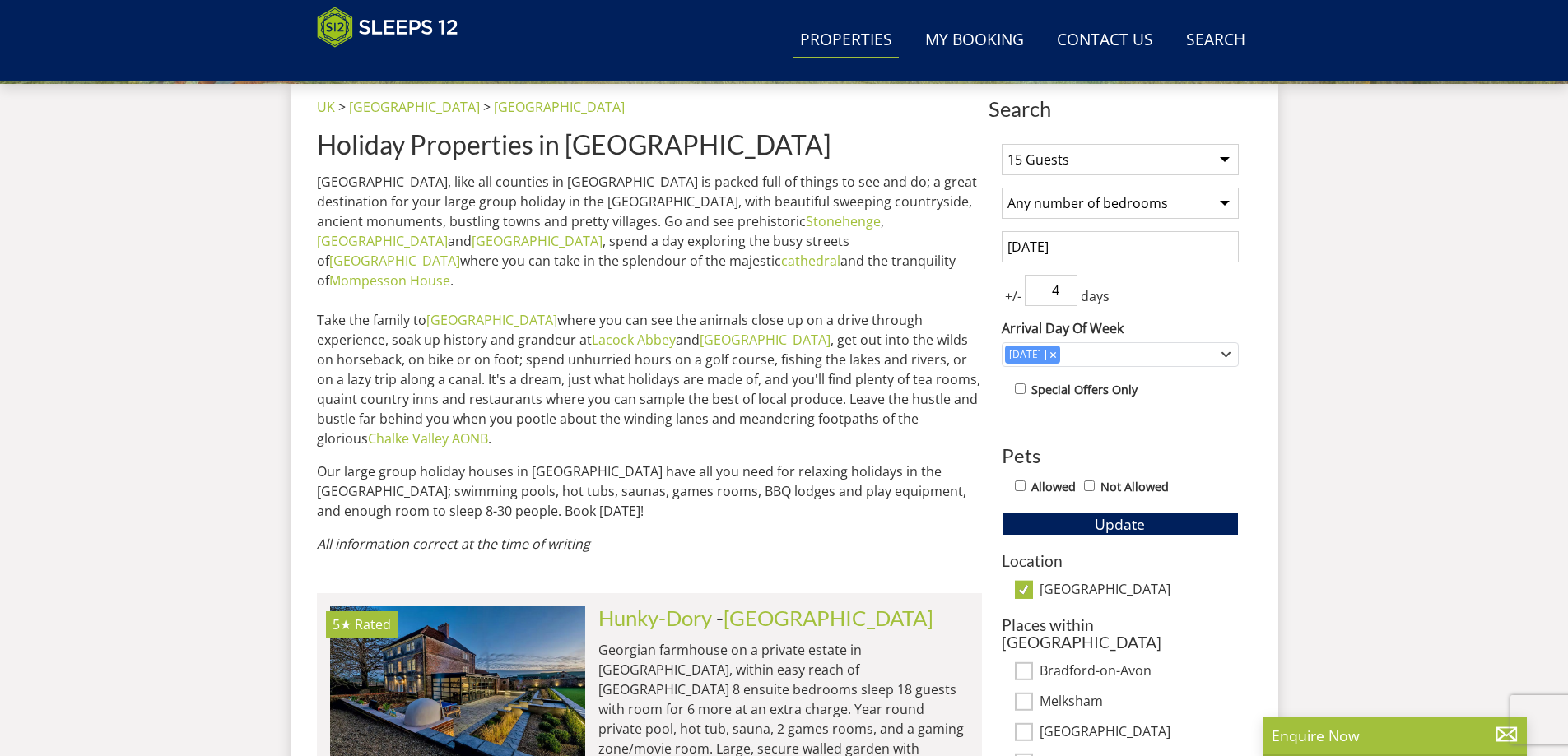
scroll to position [607, 0]
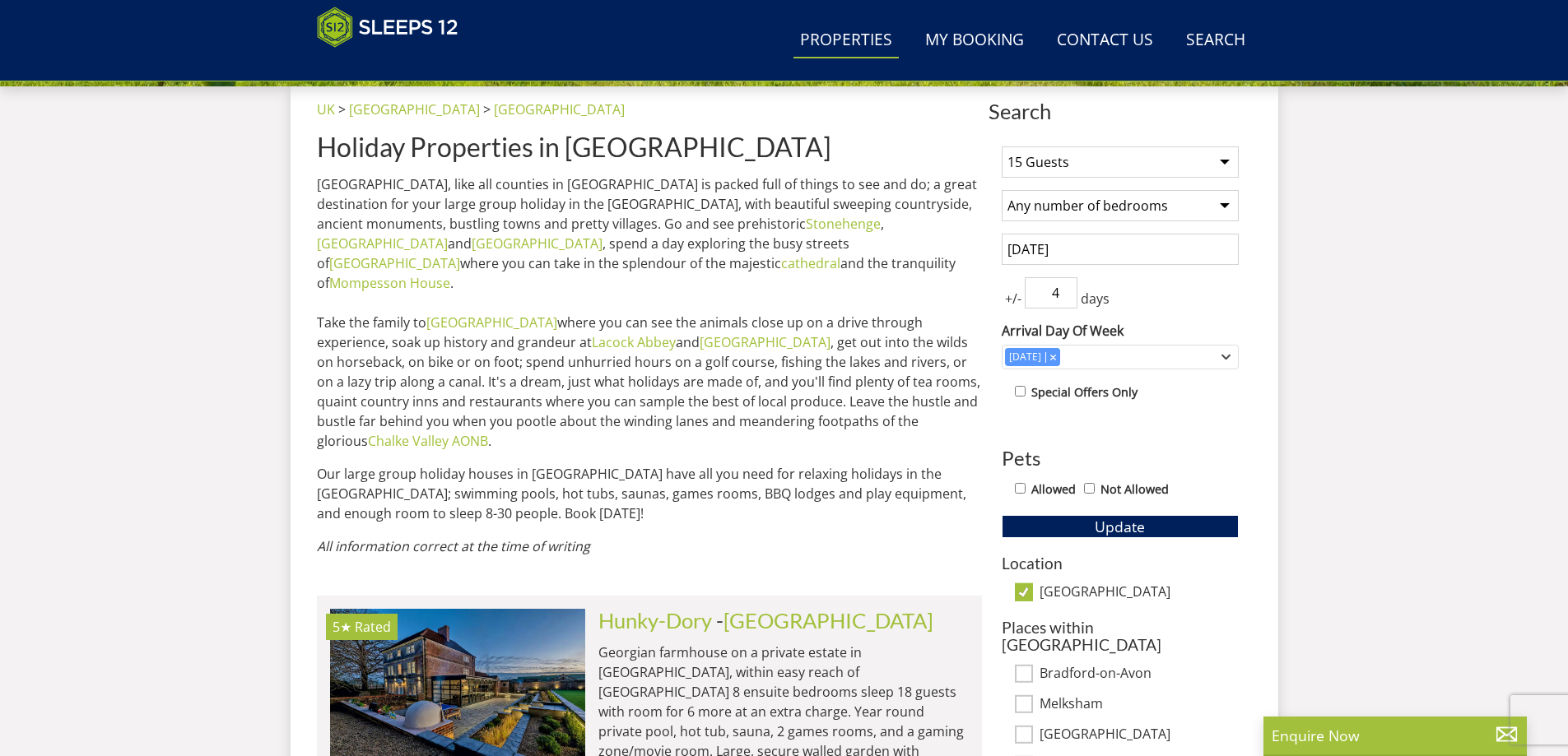
click at [1026, 586] on input "[GEOGRAPHIC_DATA]" at bounding box center [1024, 592] width 18 height 18
checkbox input "false"
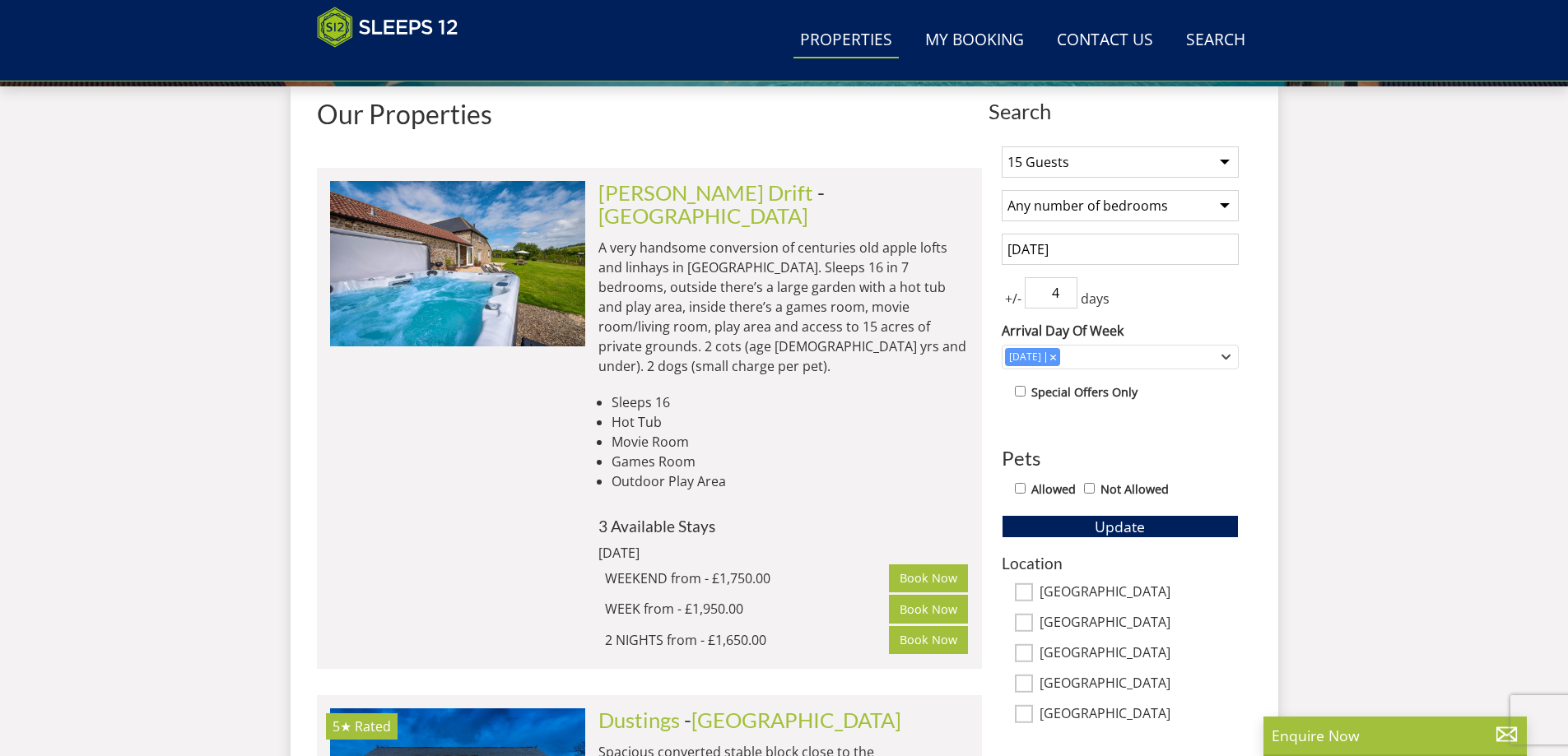
click at [1026, 655] on input "[GEOGRAPHIC_DATA]" at bounding box center [1024, 653] width 18 height 18
checkbox input "true"
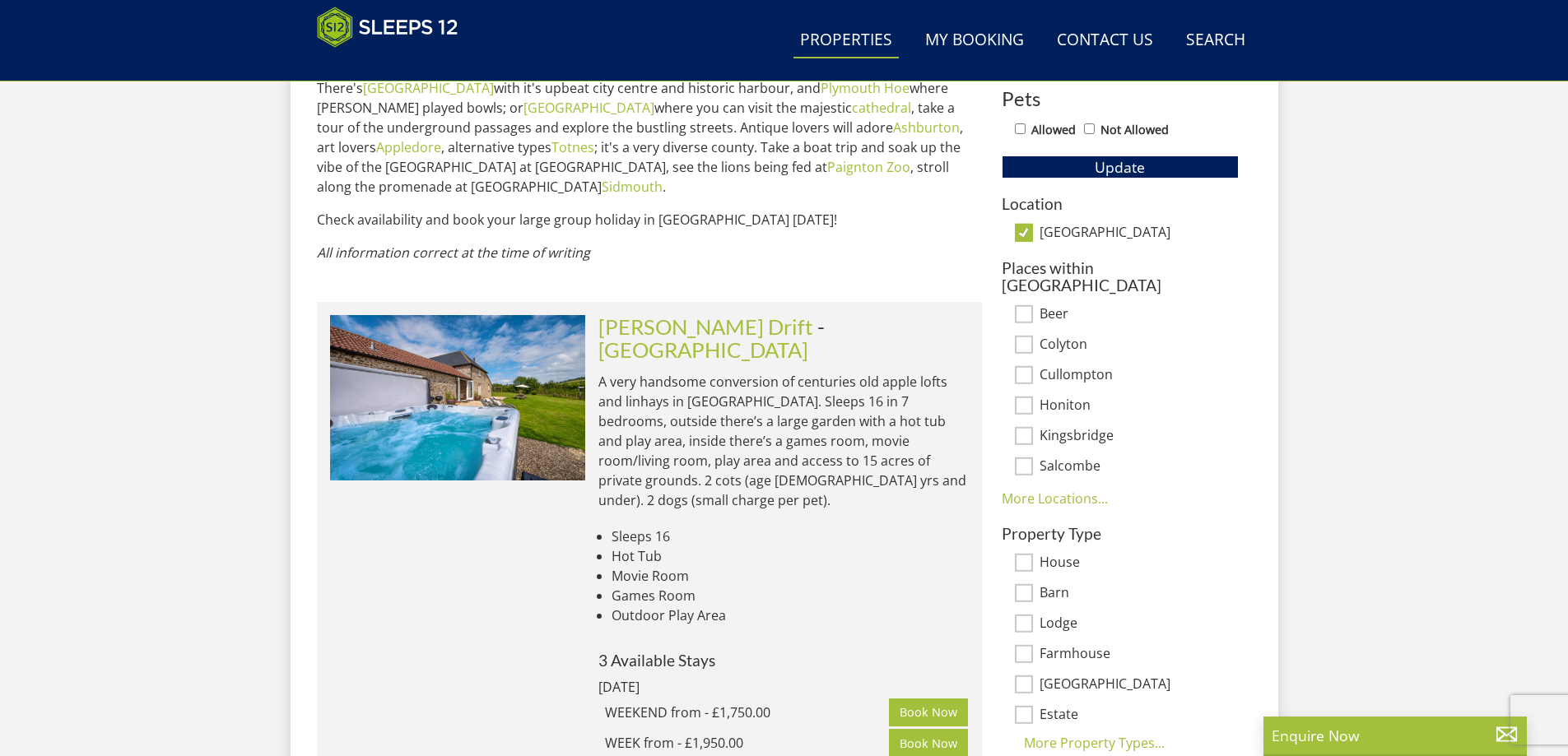
scroll to position [1018, 0]
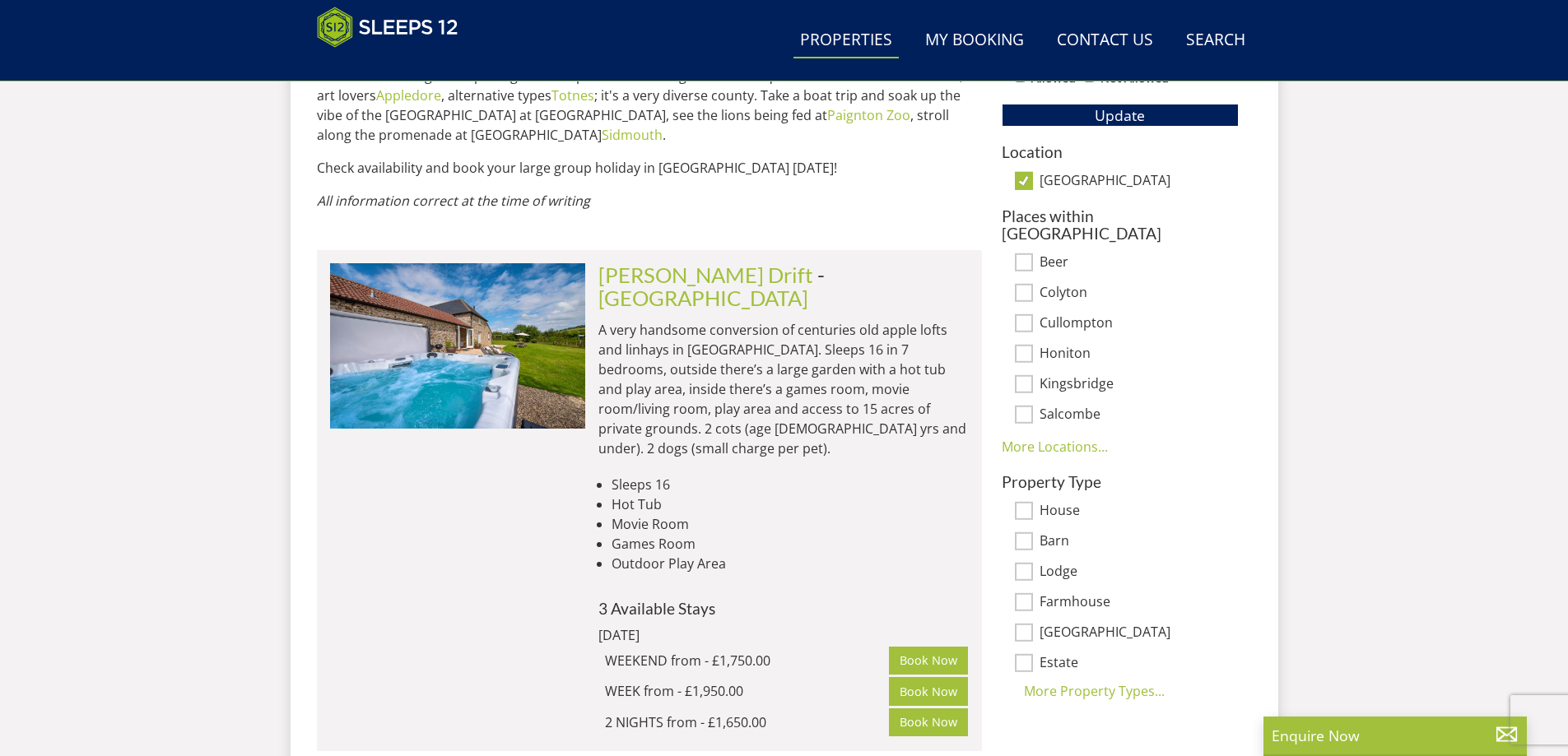
click at [1026, 183] on input "[GEOGRAPHIC_DATA]" at bounding box center [1024, 181] width 18 height 18
checkbox input "false"
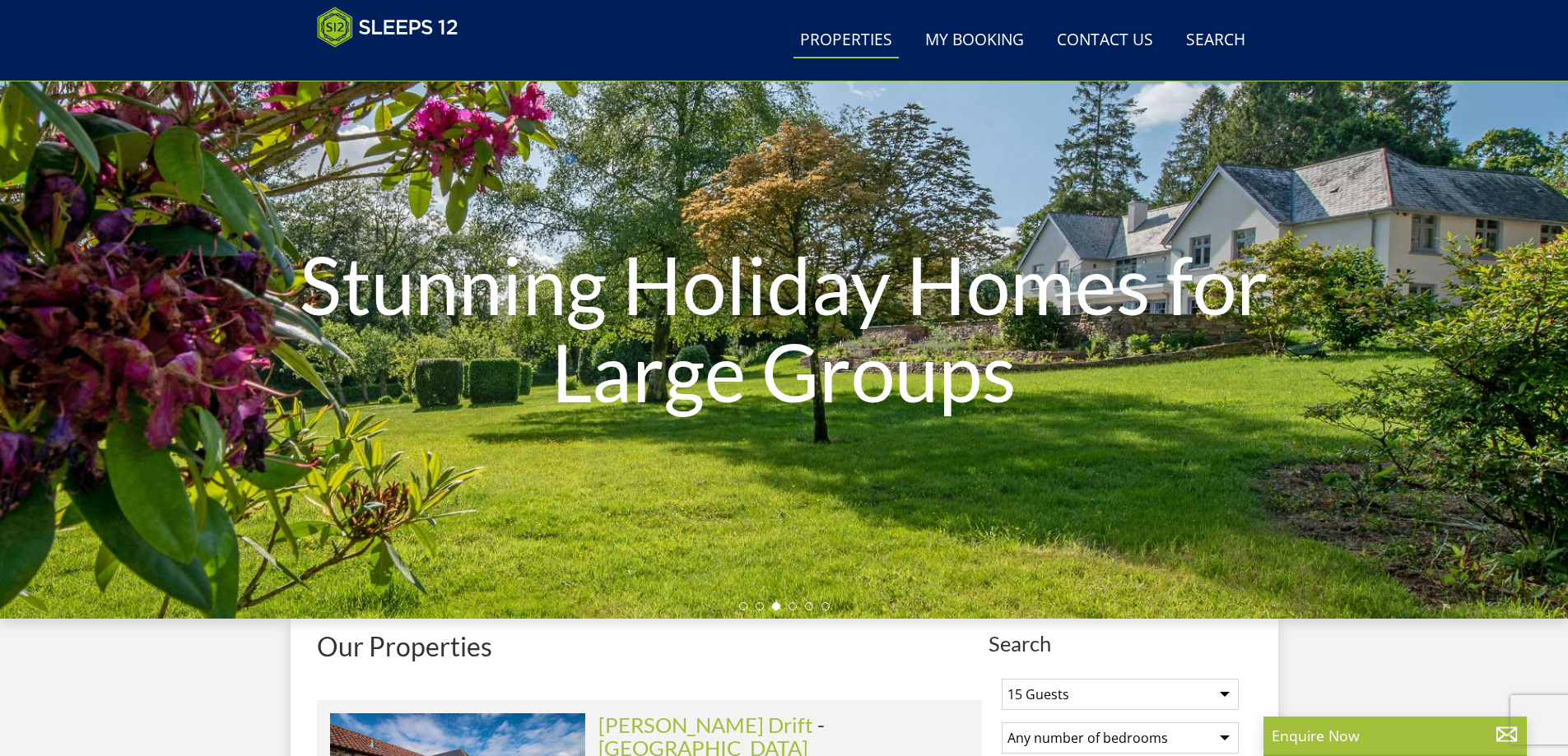
scroll to position [0, 0]
